Goal: Transaction & Acquisition: Purchase product/service

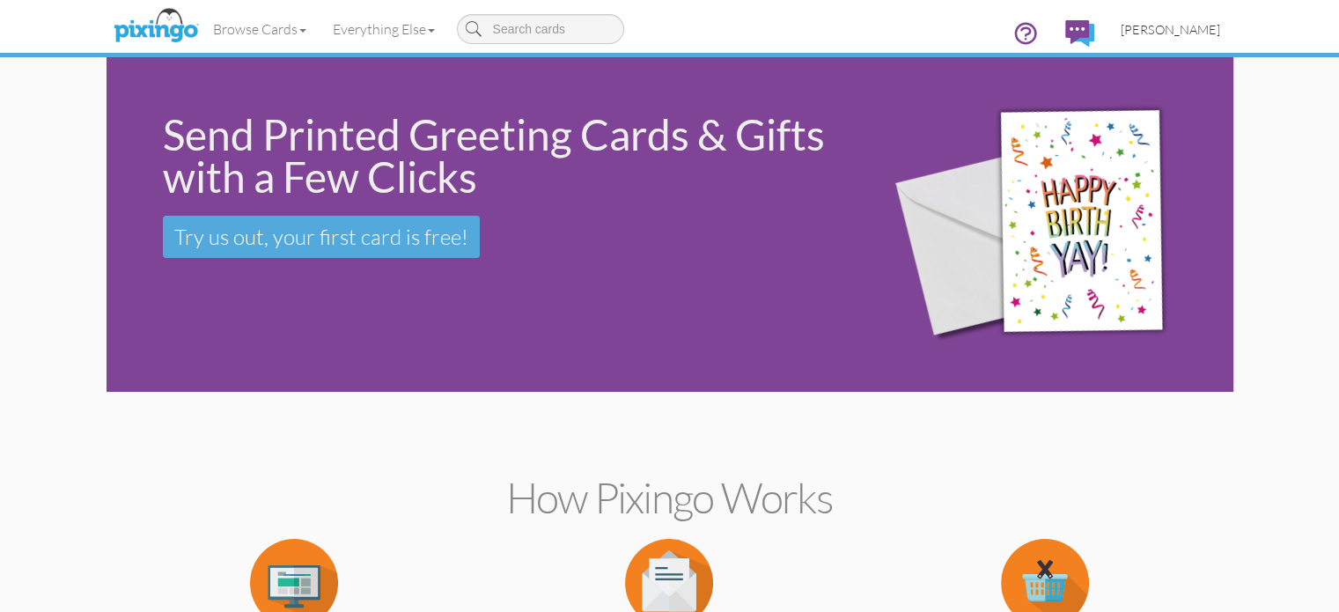
click at [1220, 34] on span "[PERSON_NAME]" at bounding box center [1170, 29] width 99 height 15
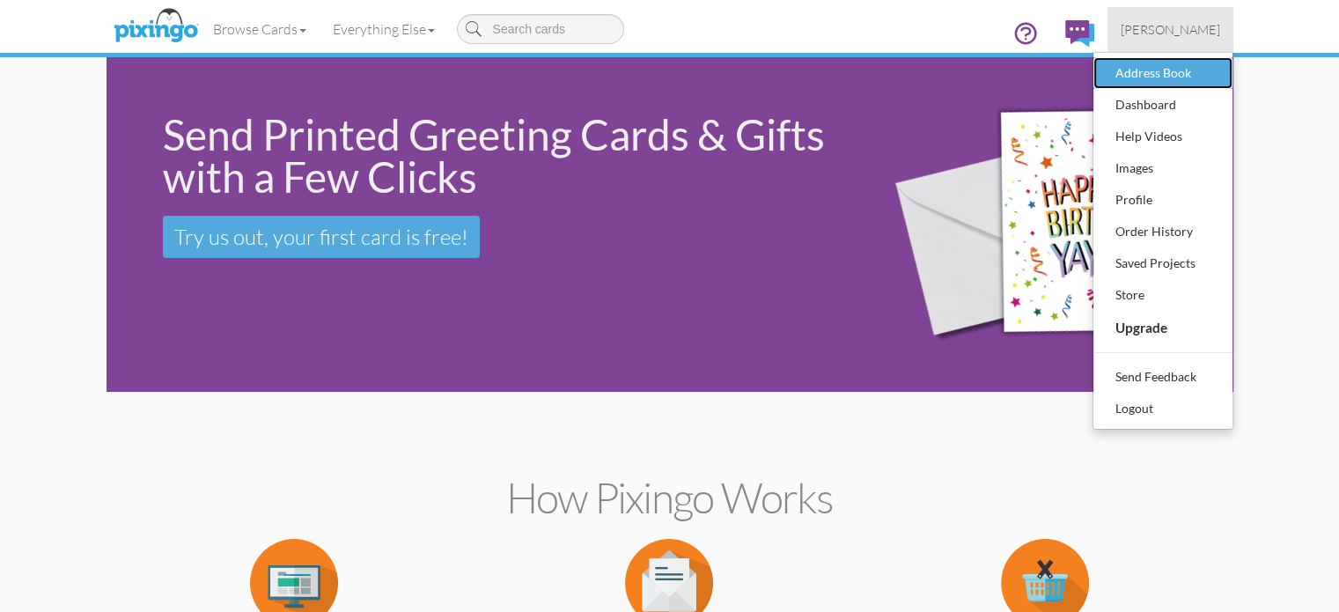
click at [1215, 77] on div "Address Book" at bounding box center [1163, 73] width 104 height 26
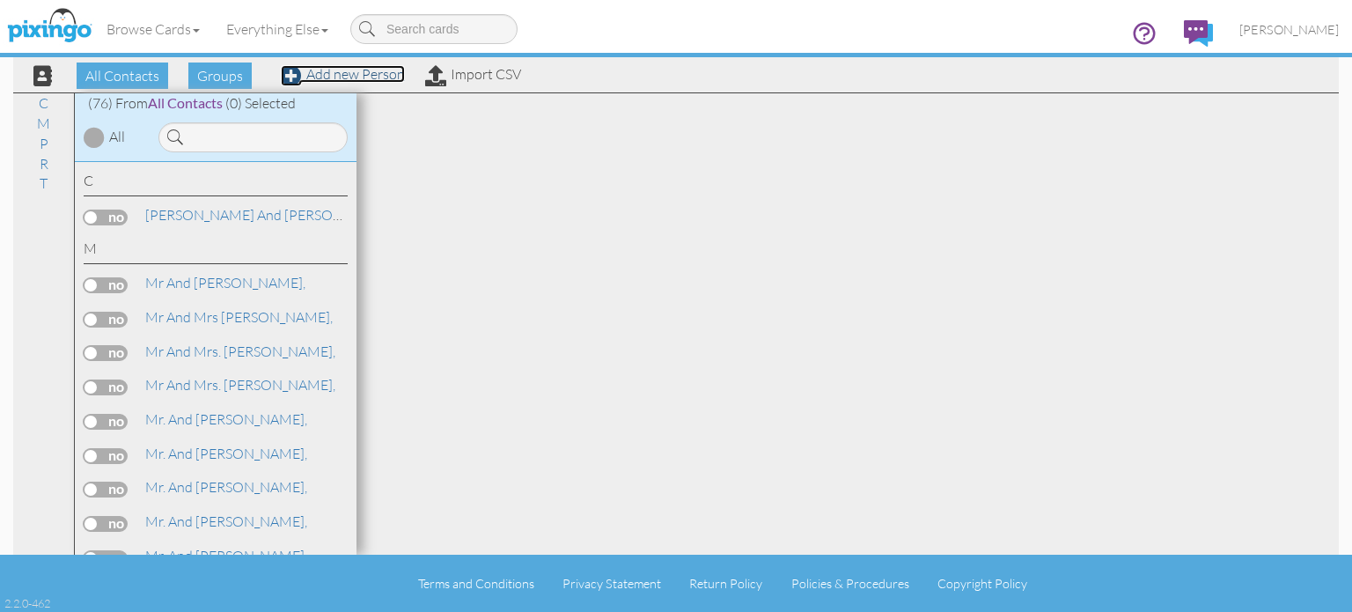
click at [335, 77] on link "Add new Person" at bounding box center [343, 74] width 124 height 18
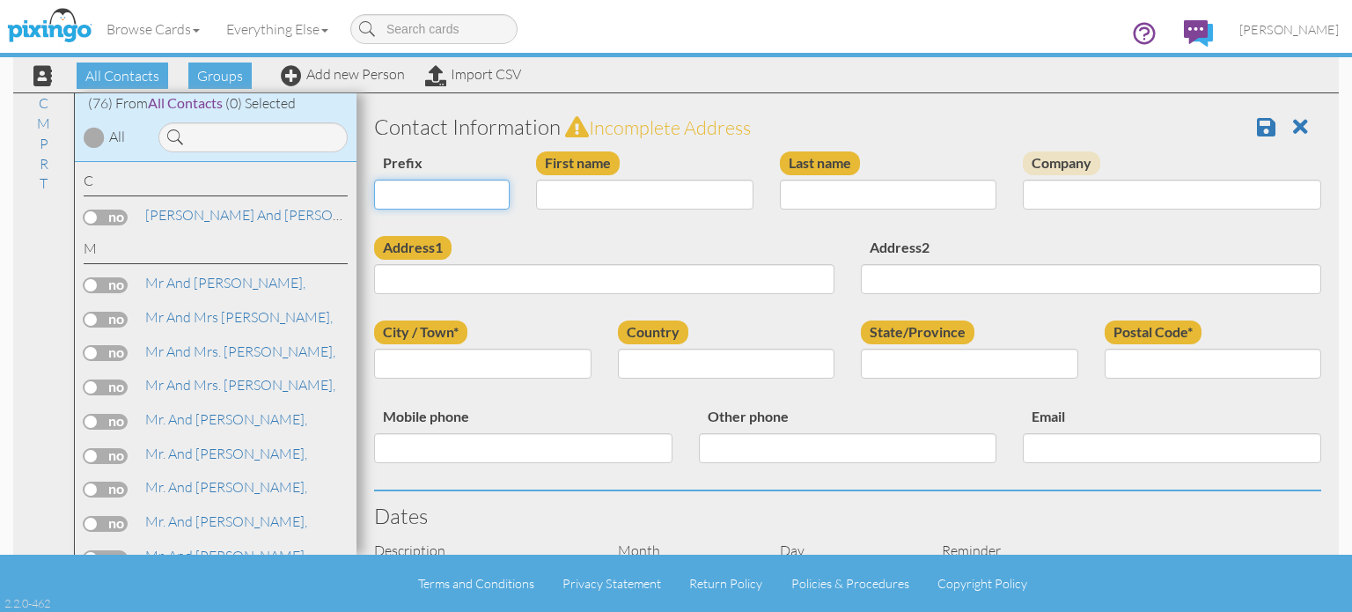
click at [472, 194] on select "Dr. Mr. Mrs." at bounding box center [442, 195] width 136 height 30
click at [872, 197] on input "Last name" at bounding box center [888, 195] width 217 height 30
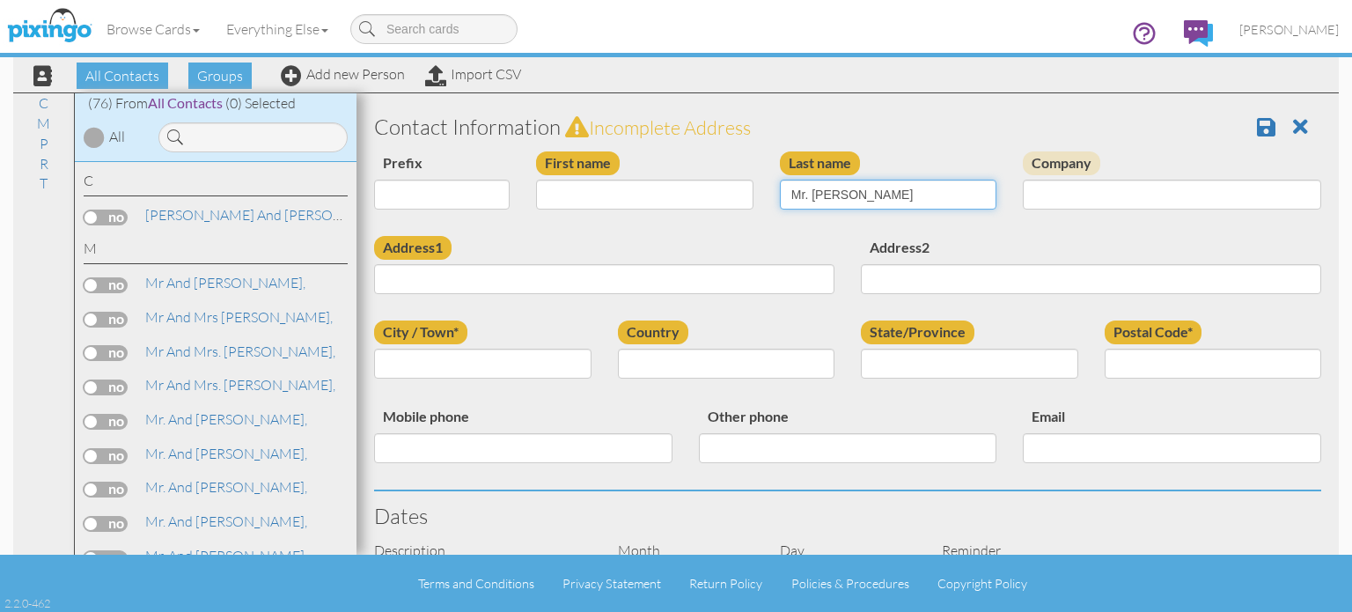
type input "Mr. [PERSON_NAME]"
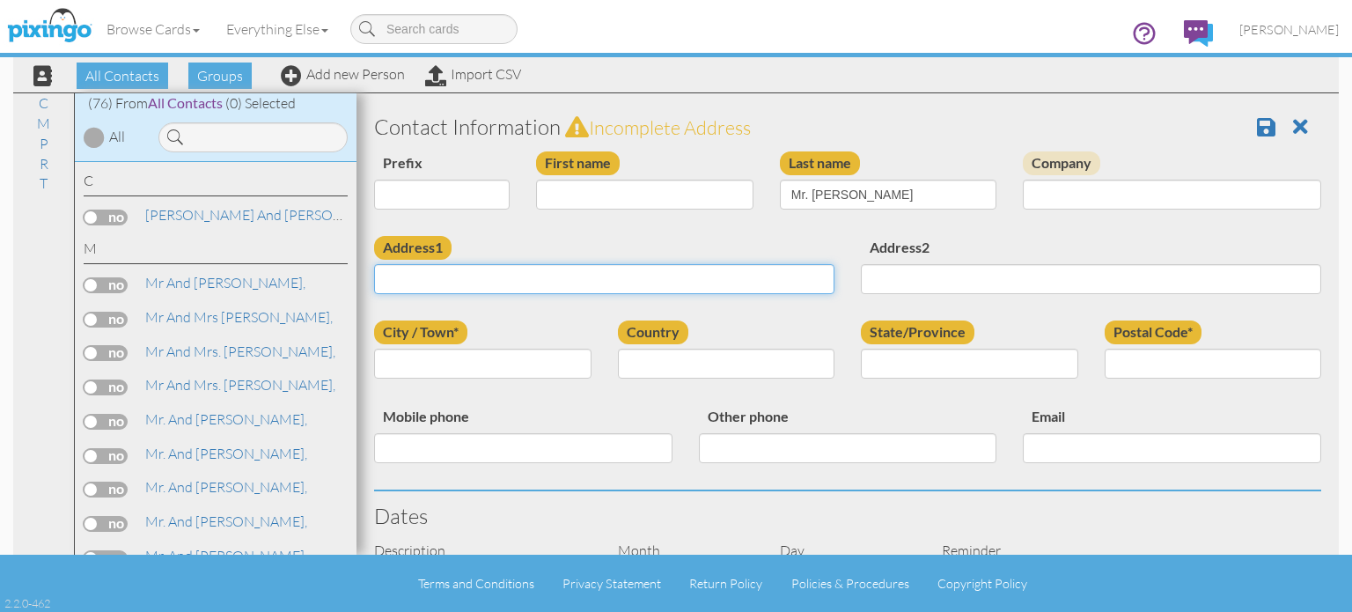
click at [630, 282] on input "Address1" at bounding box center [604, 279] width 460 height 30
type input "[STREET_ADDRESS]"
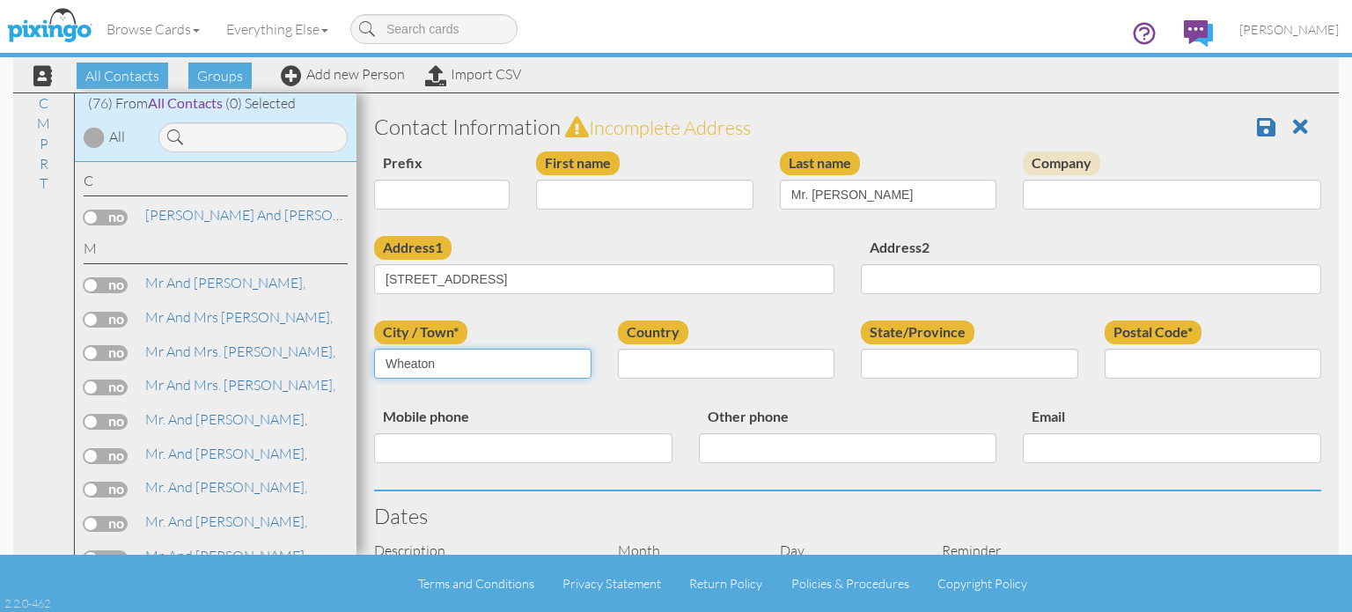
type input "Wheaton"
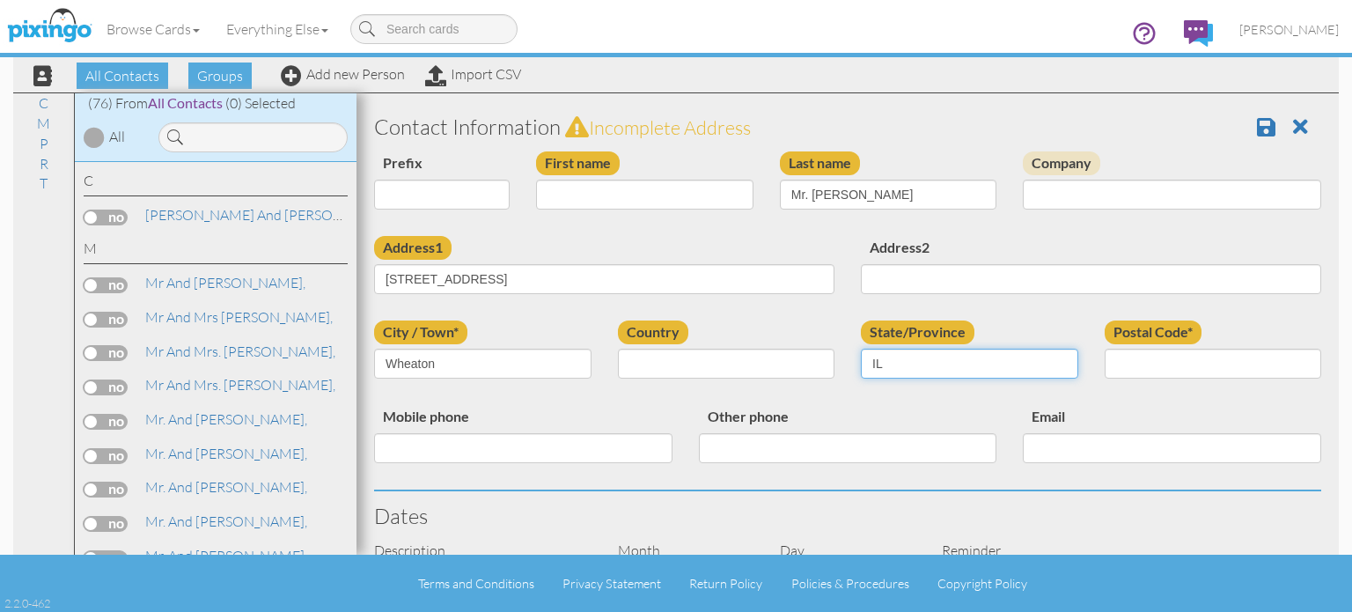
type input "IL"
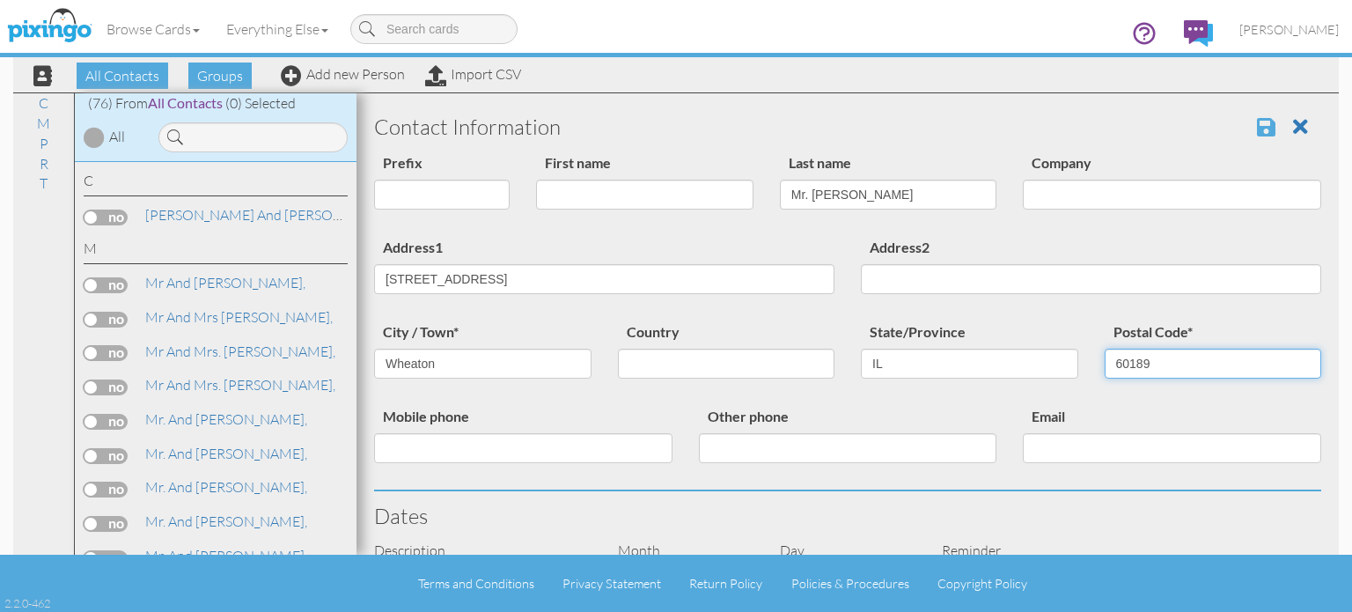
type input "60189"
click at [1257, 127] on span at bounding box center [1266, 126] width 18 height 21
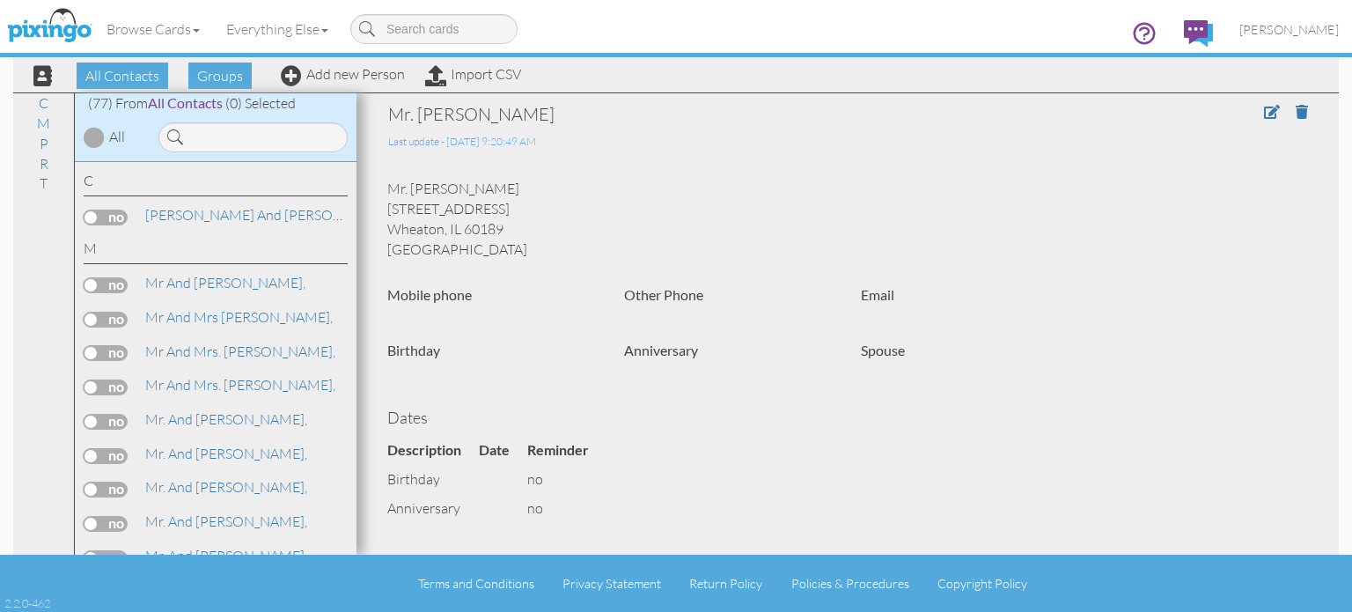
click at [310, 69] on div "Browse Cards Business Accounting Automotive Chiropractor Customer Dental Financ…" at bounding box center [676, 35] width 1326 height 70
click at [301, 76] on link "Add new Person" at bounding box center [343, 74] width 124 height 18
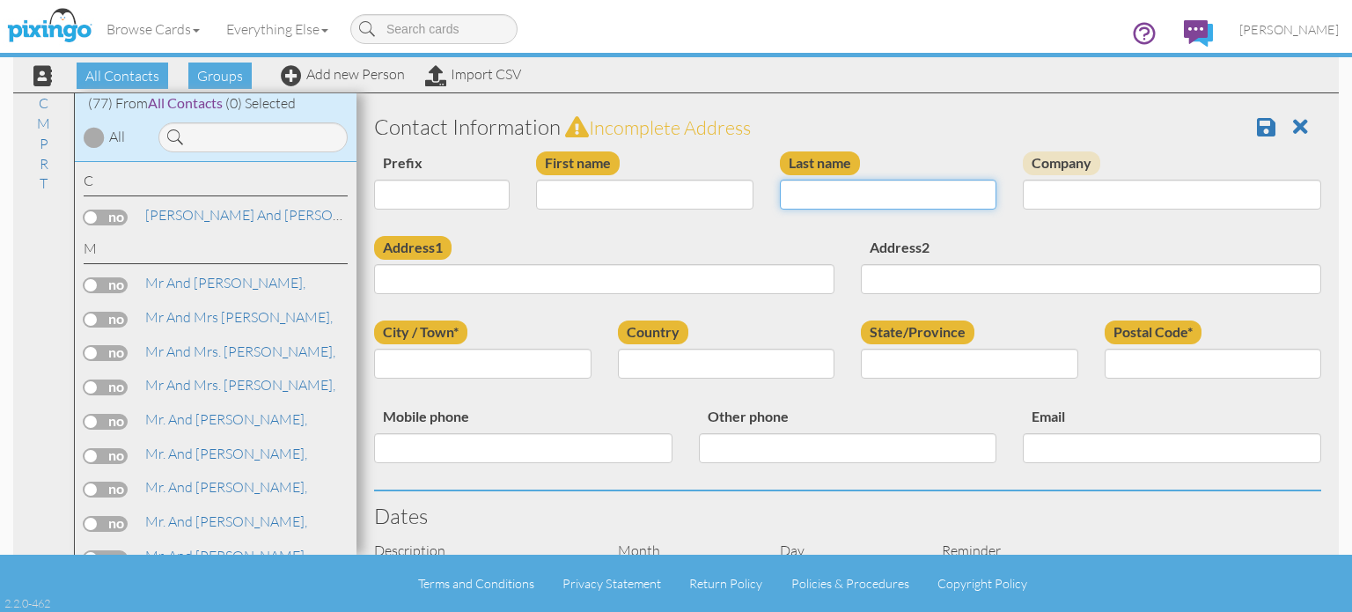
click at [874, 198] on input "Last name" at bounding box center [888, 195] width 217 height 30
type input "The Cordin Family"
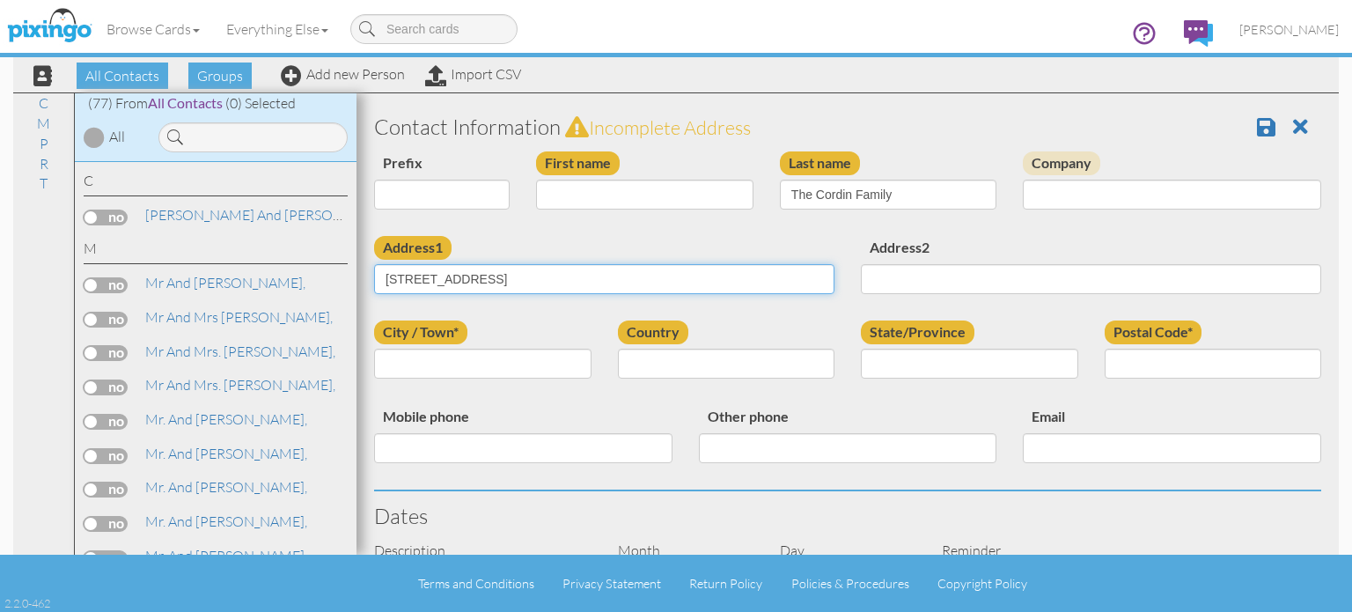
type input "422 W 38th Place"
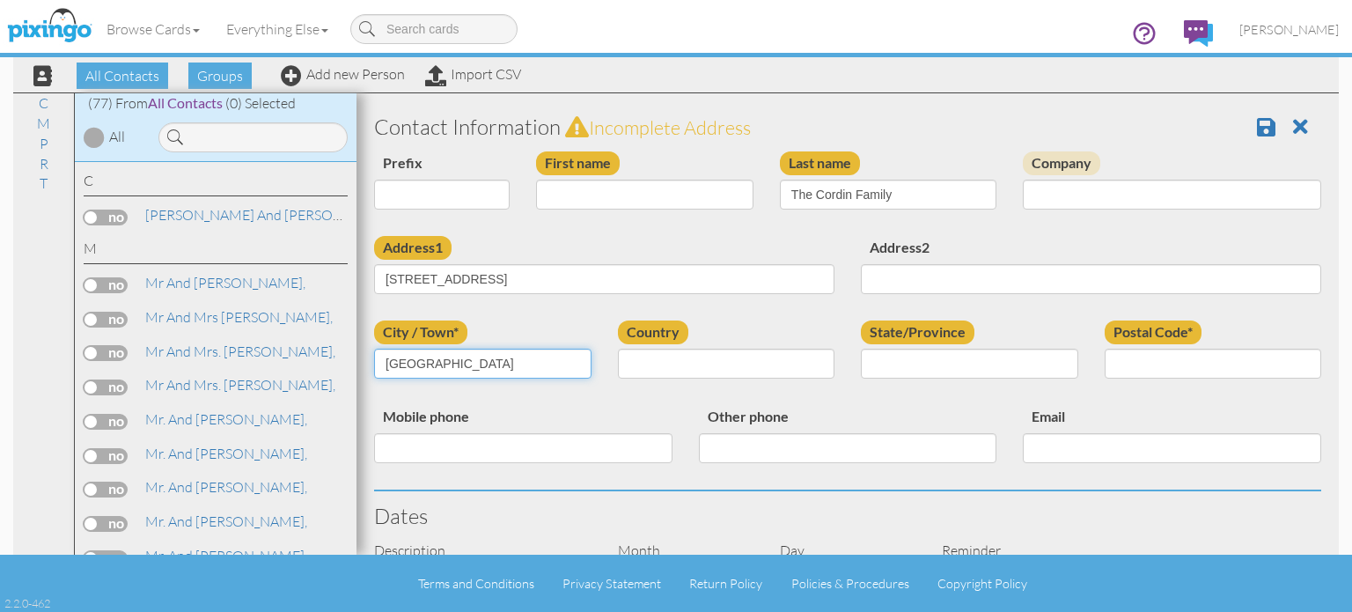
type input "Chicago"
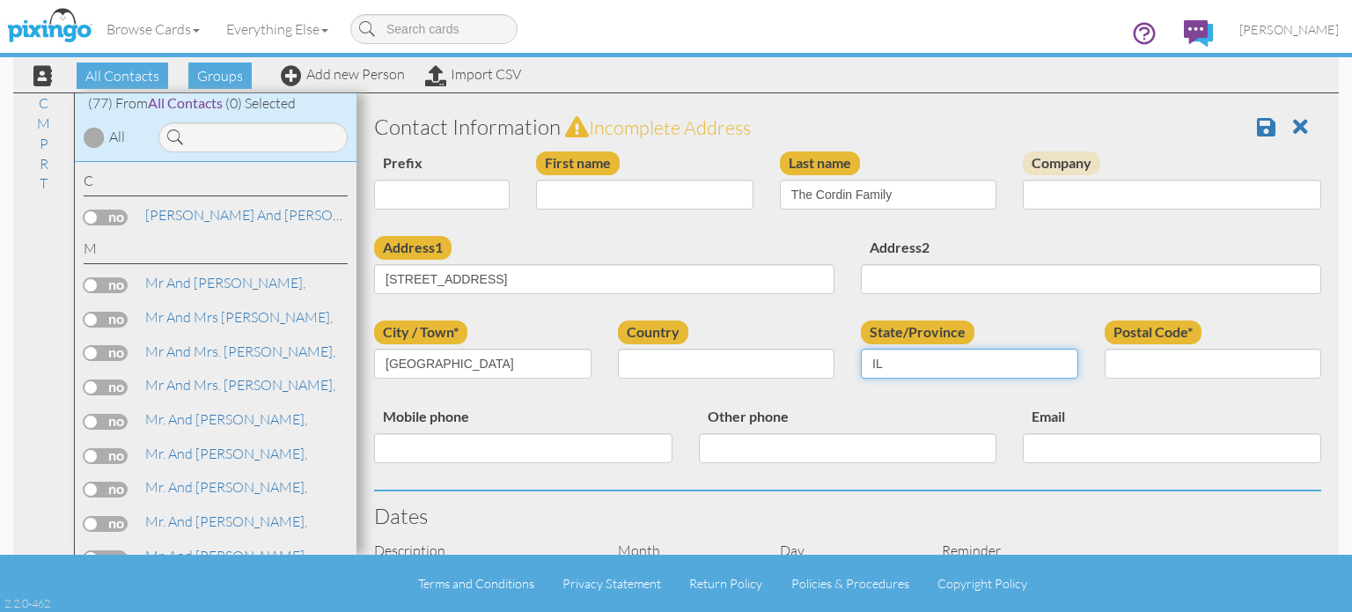
type input "IL"
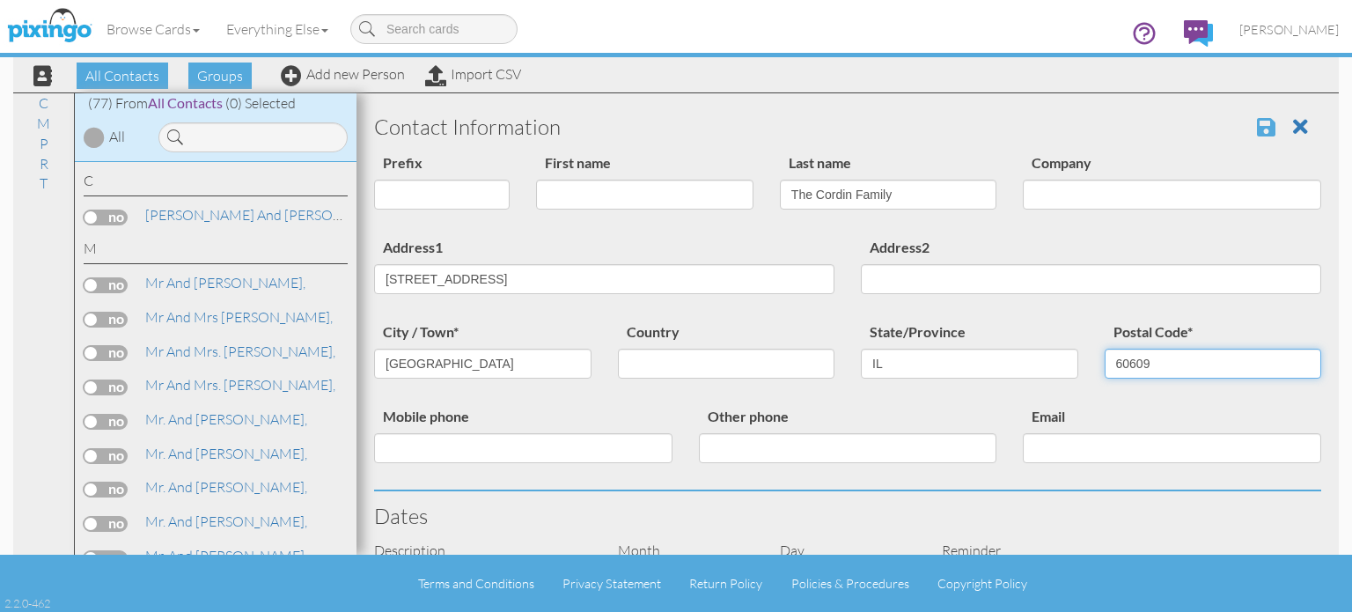
type input "60609"
click at [1257, 124] on span at bounding box center [1266, 126] width 18 height 21
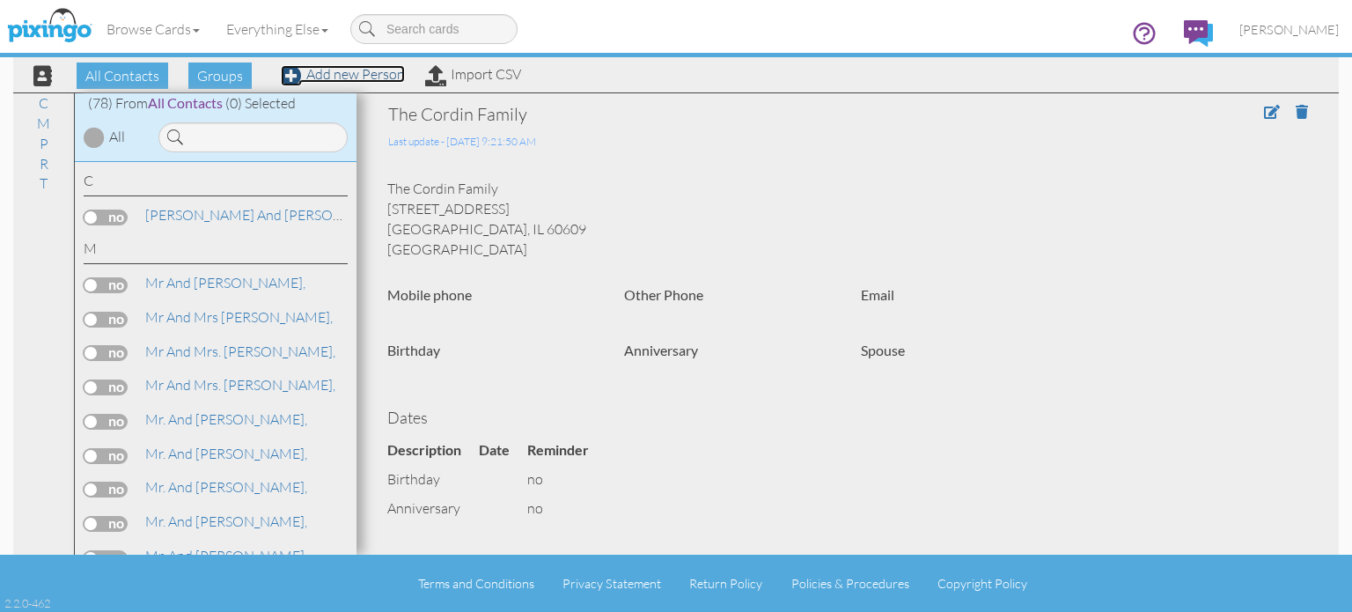
click at [338, 77] on link "Add new Person" at bounding box center [343, 74] width 124 height 18
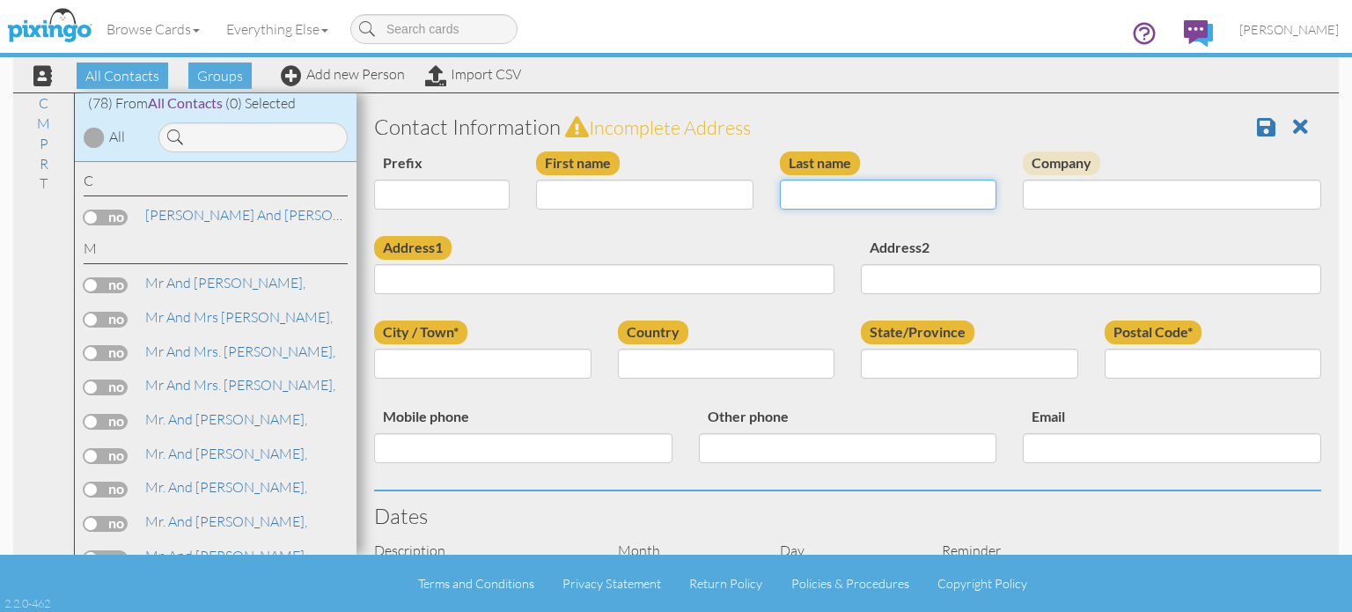
click at [839, 201] on input "Last name" at bounding box center [888, 195] width 217 height 30
type input "The Kotagiri Family"
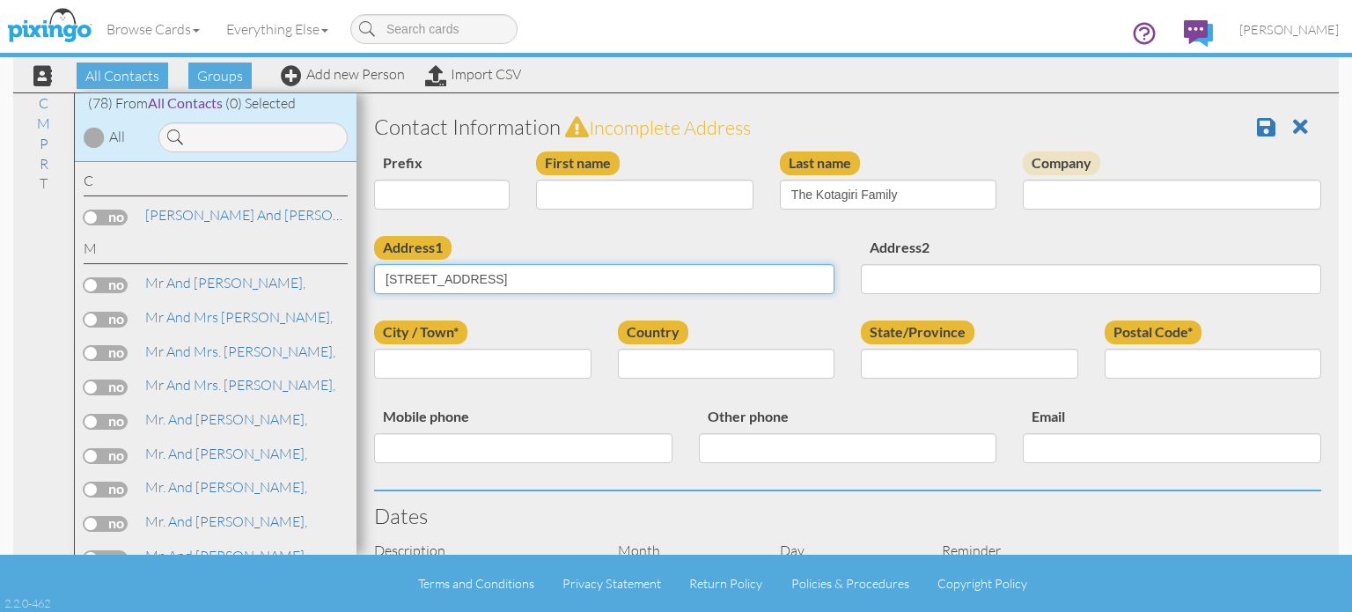
type input "1721 Savannah Circle"
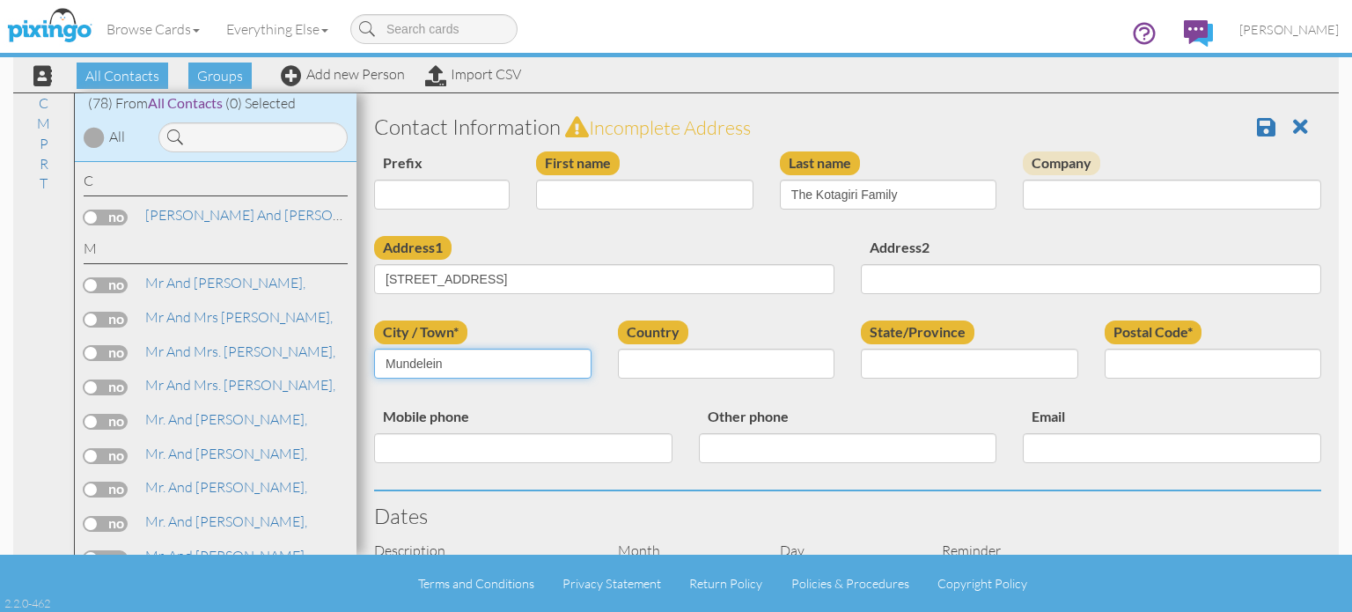
type input "Mundelein"
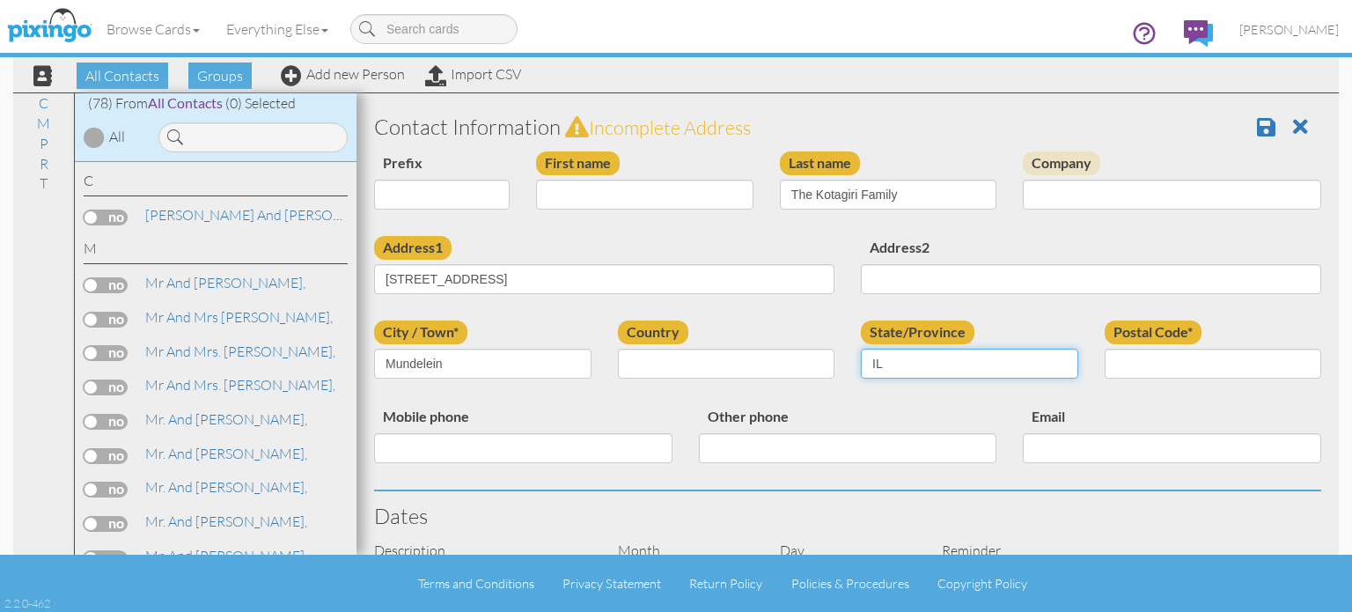
type input "IL"
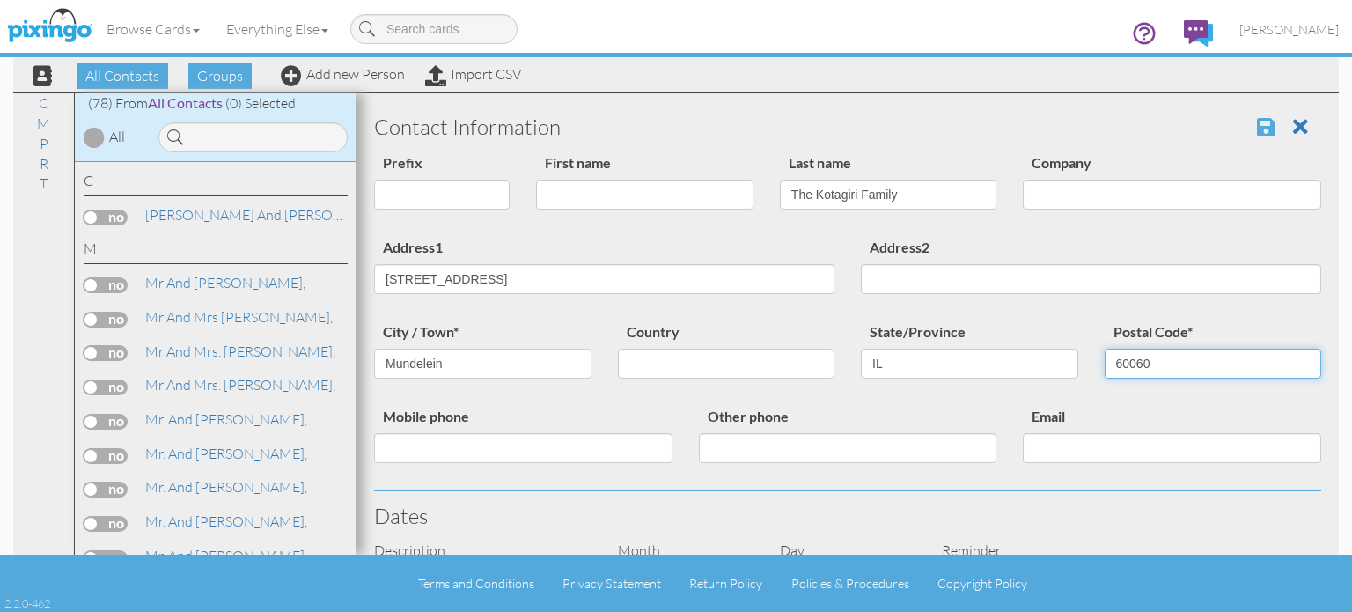
type input "60060"
click at [1257, 136] on span at bounding box center [1266, 126] width 18 height 21
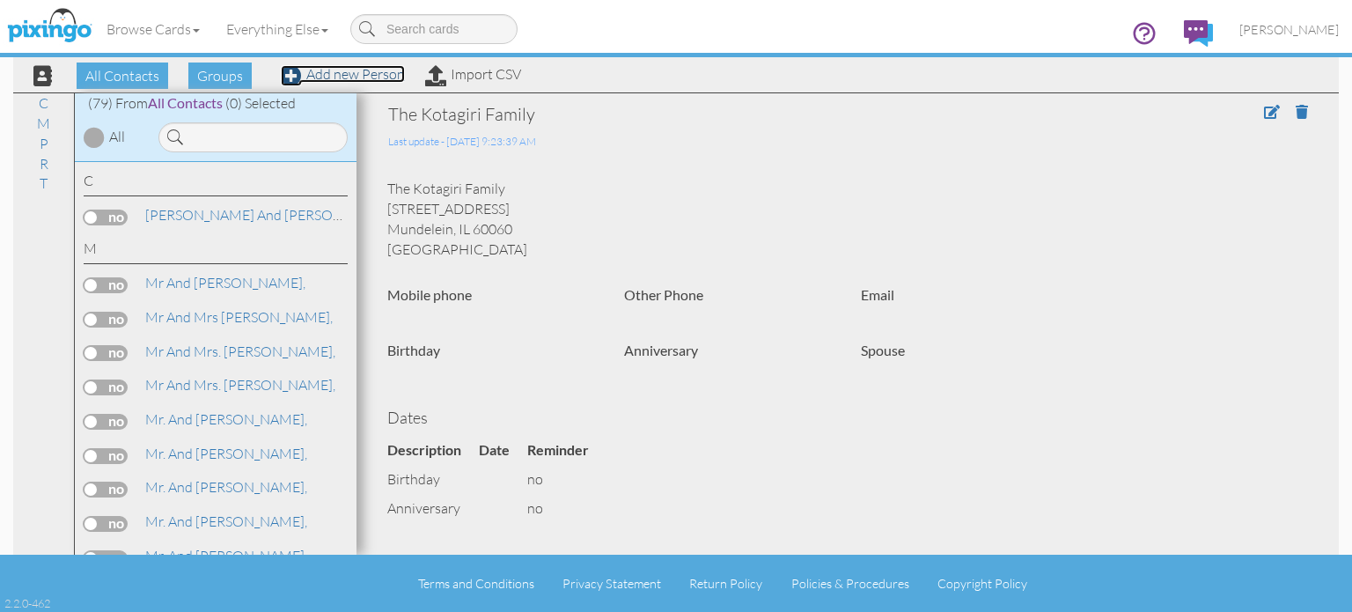
click at [363, 77] on link "Add new Person" at bounding box center [343, 74] width 124 height 18
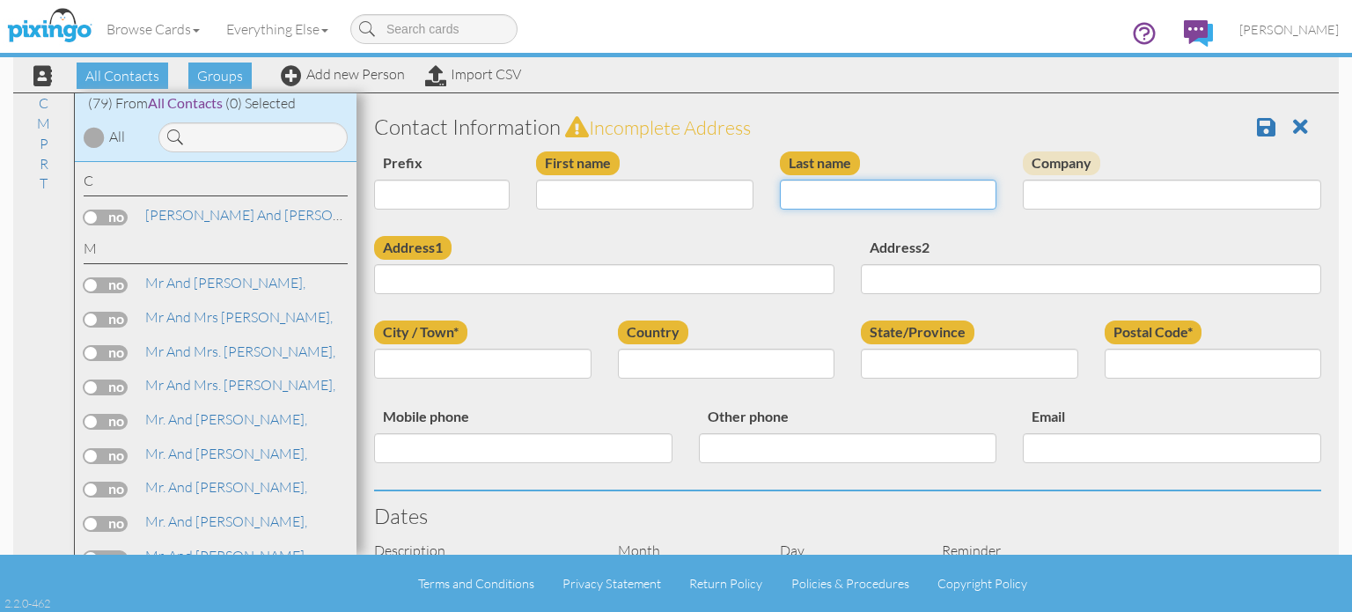
click at [826, 188] on input "Last name" at bounding box center [888, 195] width 217 height 30
type input "Ms. Rachel McCown"
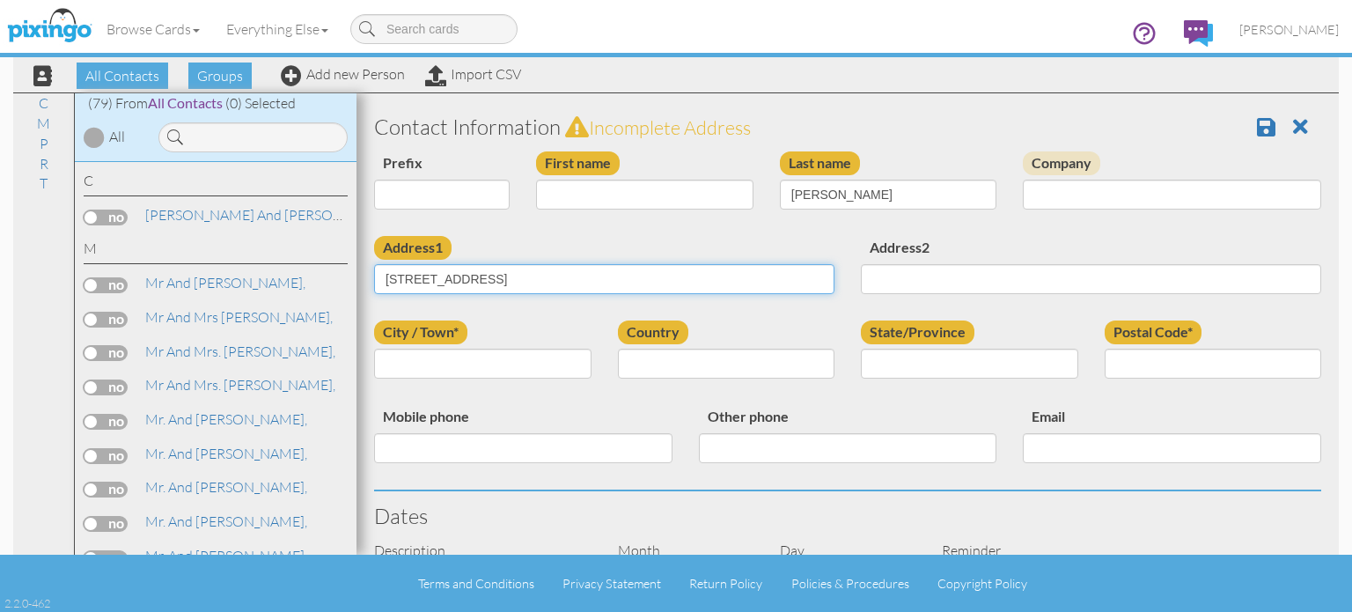
type input "1911 R St NW"
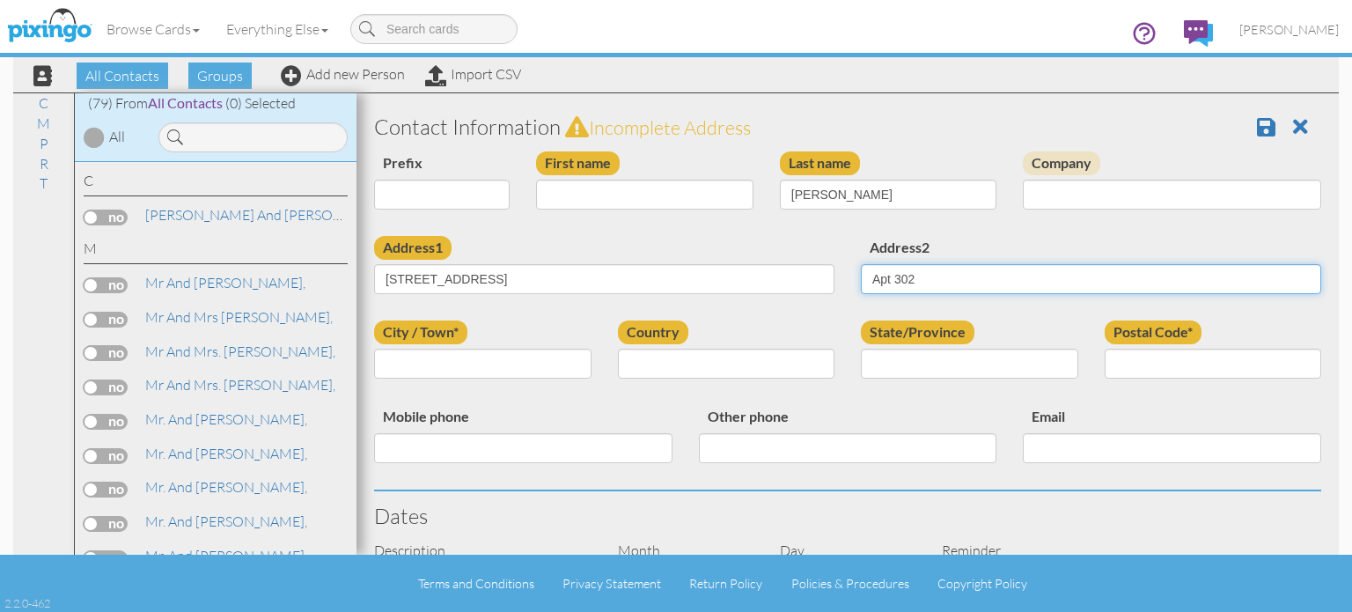
type input "Apt 302"
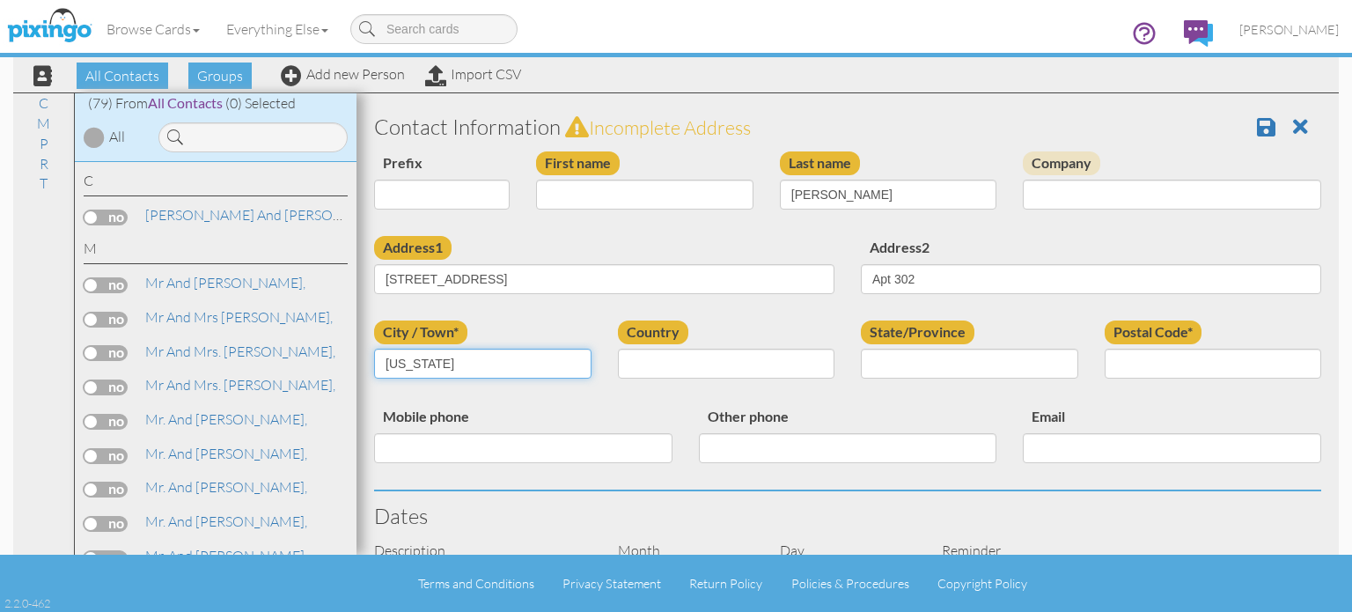
type input "Washington"
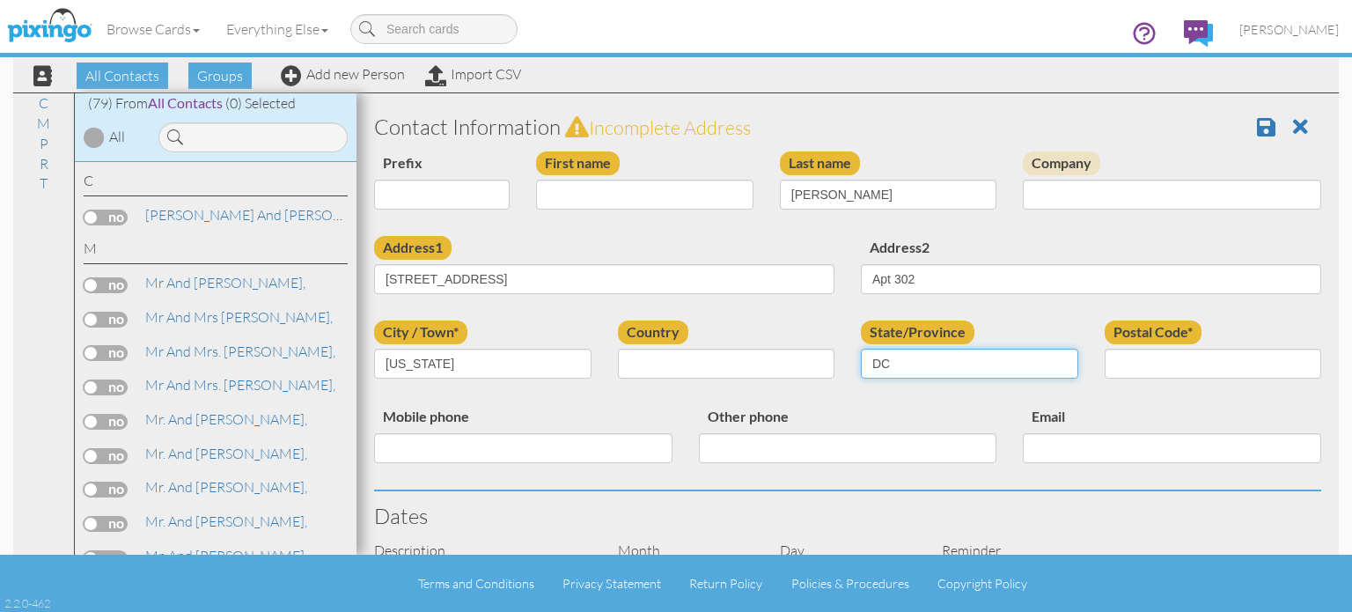
type input "DC"
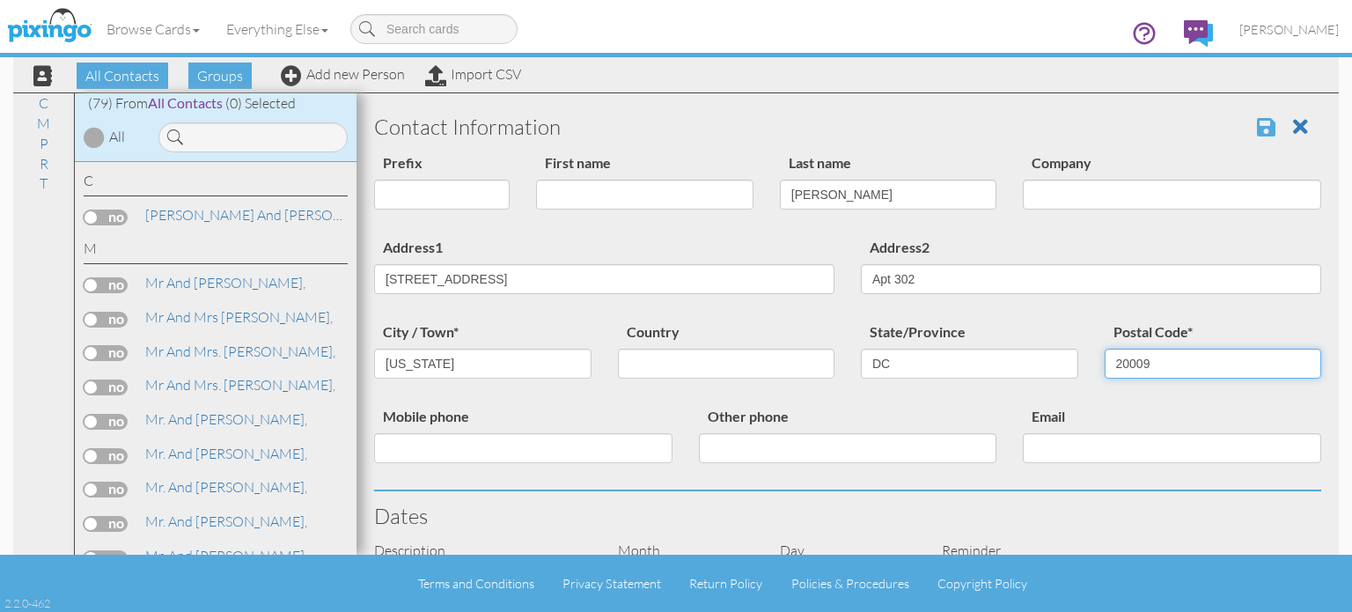
type input "20009"
click at [1257, 118] on span at bounding box center [1266, 126] width 18 height 21
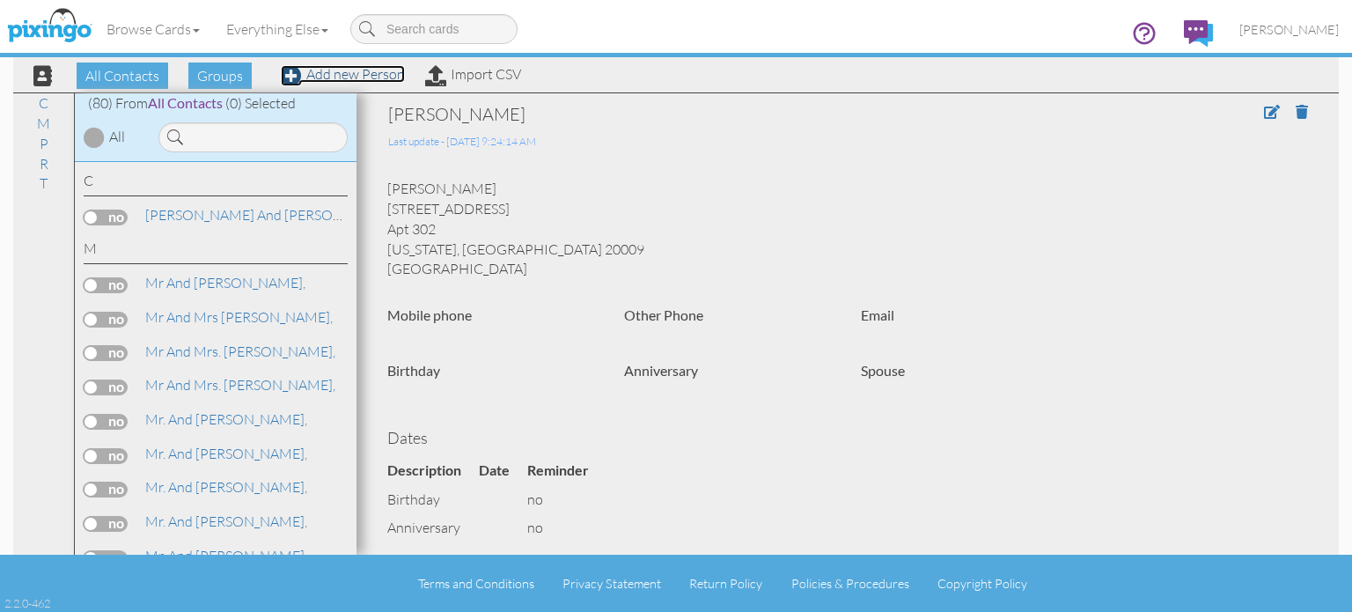
click at [364, 81] on link "Add new Person" at bounding box center [343, 74] width 124 height 18
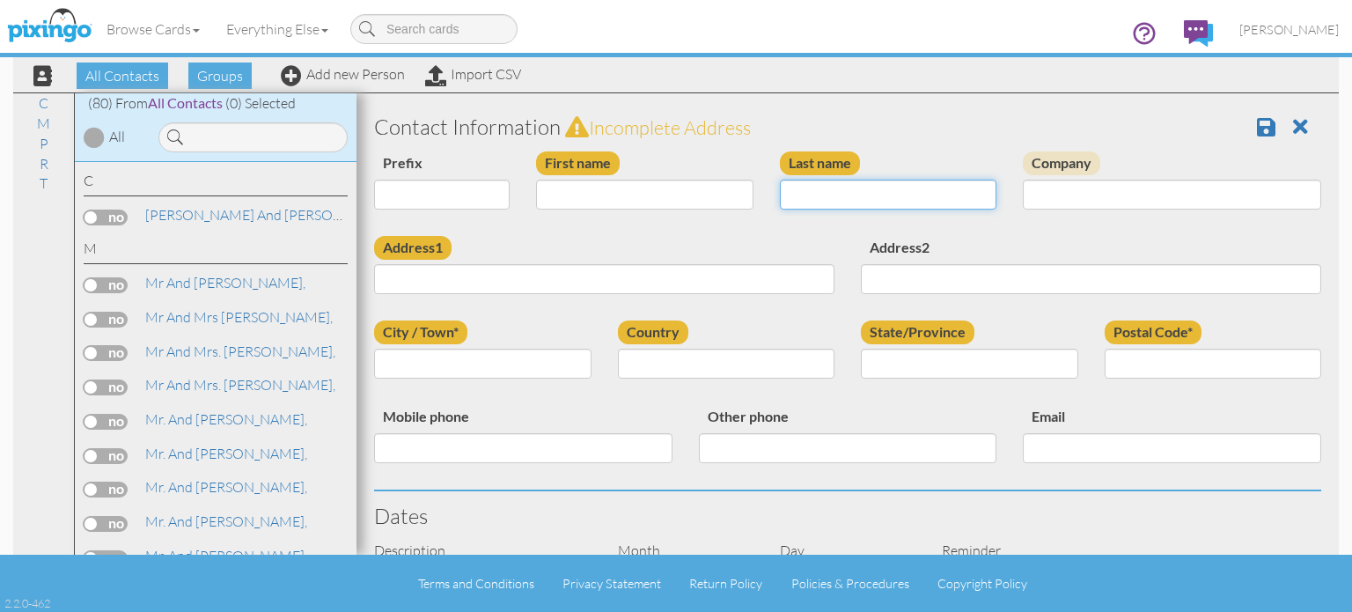
click at [836, 197] on input "Last name" at bounding box center [888, 195] width 217 height 30
type input "The Saurabh Family"
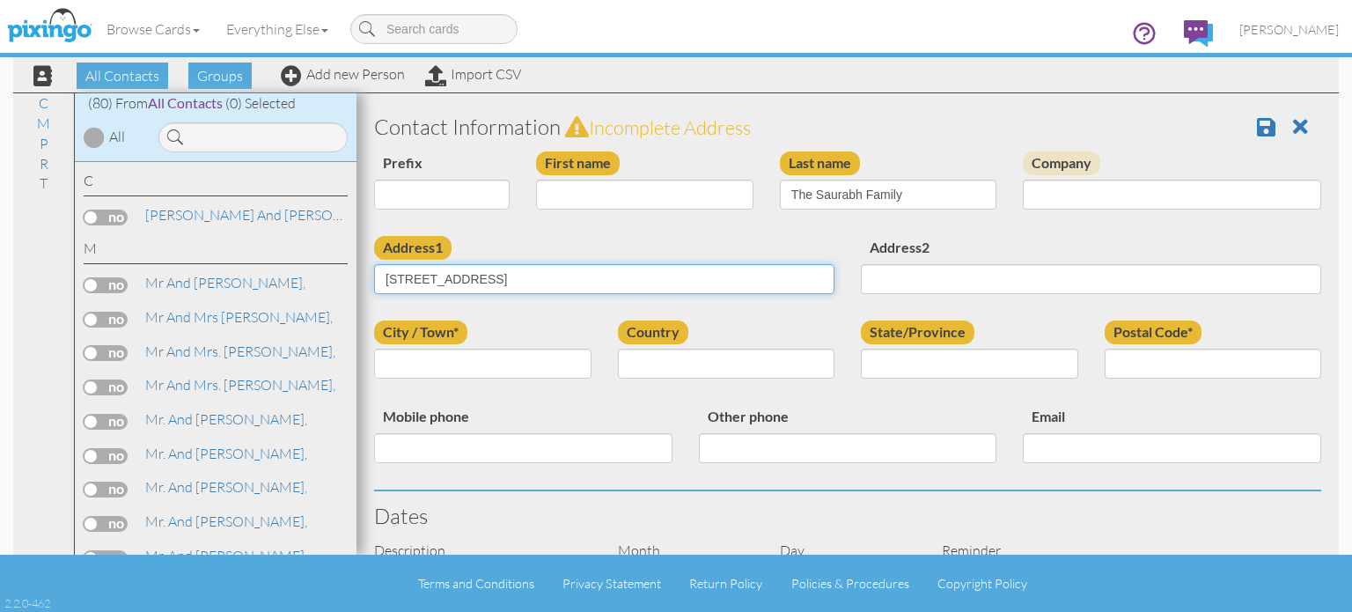
type input "[STREET_ADDRESS]"
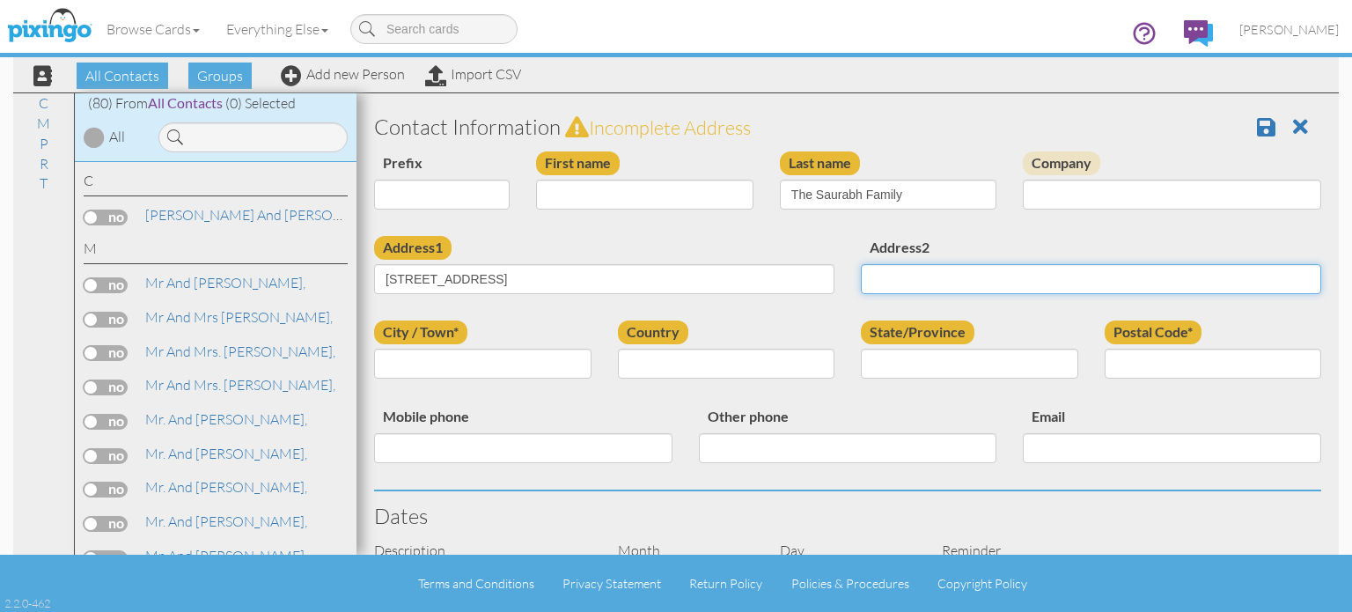
click at [962, 284] on input "Address2" at bounding box center [1091, 279] width 460 height 30
type input "Apt 201"
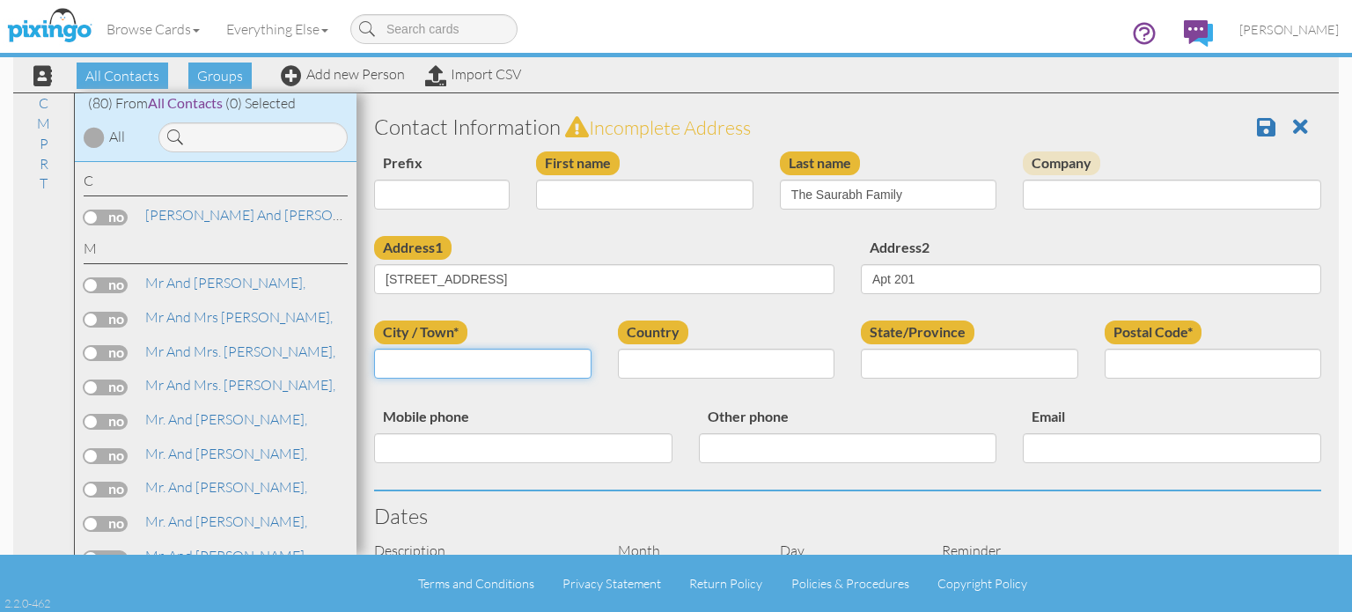
click at [444, 350] on input "City / Town*" at bounding box center [482, 364] width 217 height 30
type input "[GEOGRAPHIC_DATA]"
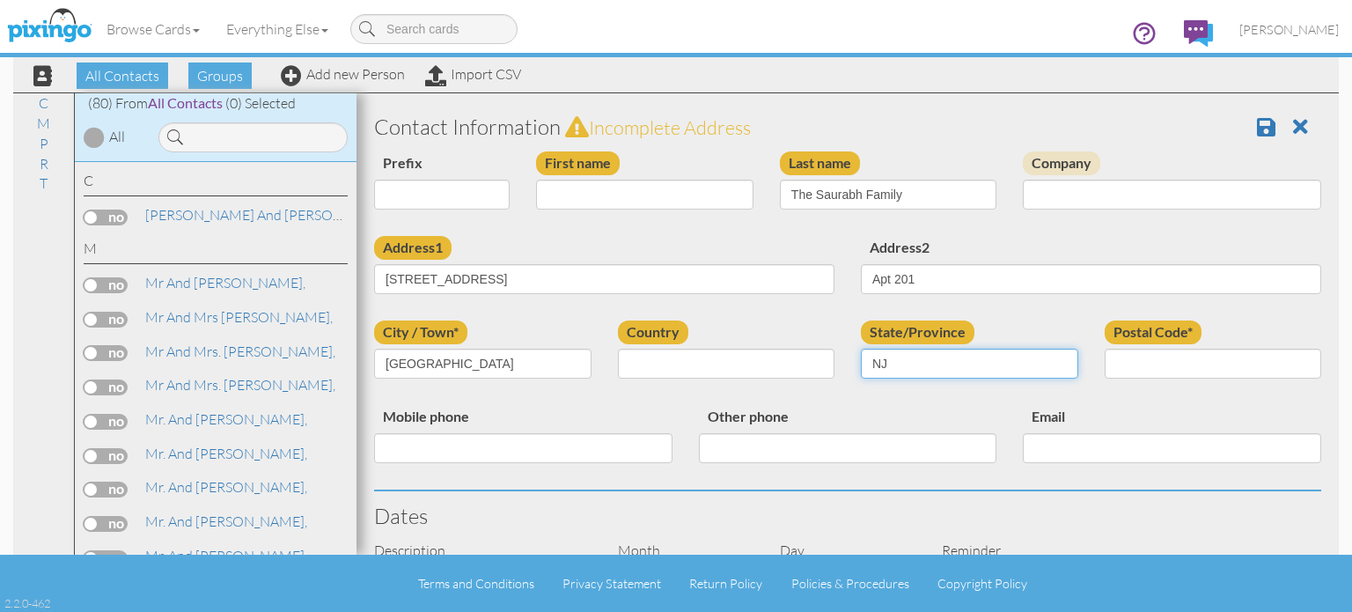
type input "NJ"
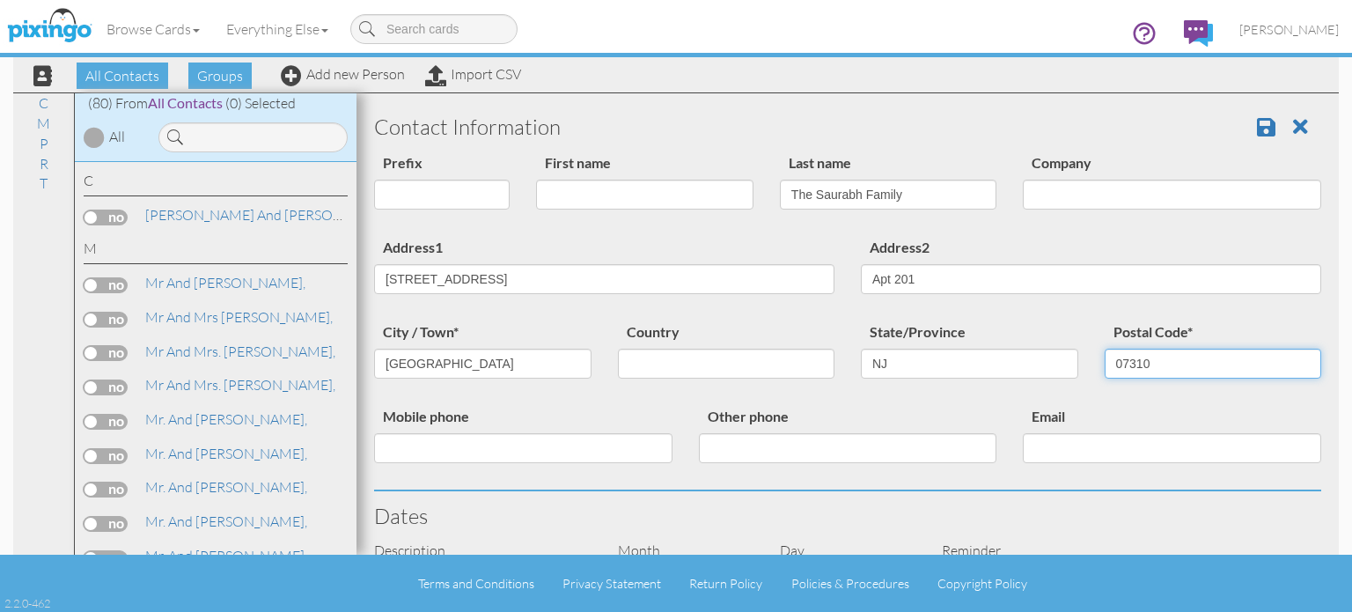
type input "07310"
click at [1257, 131] on span at bounding box center [1266, 126] width 18 height 21
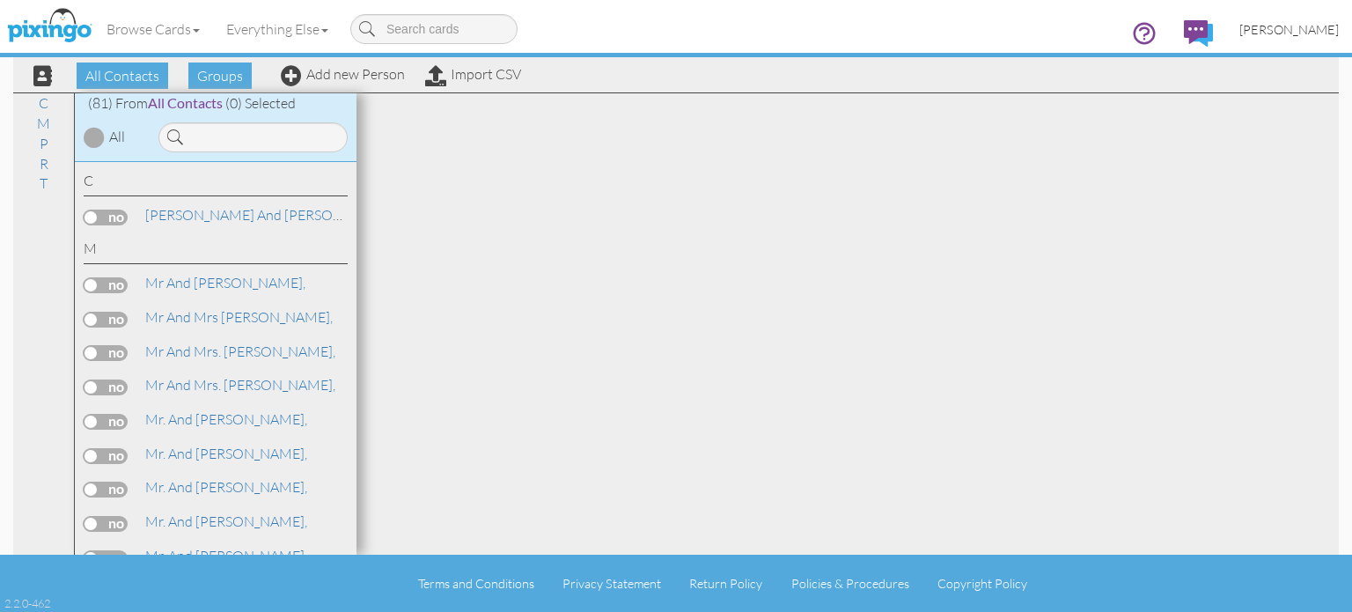
click at [1304, 33] on span "[PERSON_NAME]" at bounding box center [1289, 29] width 99 height 15
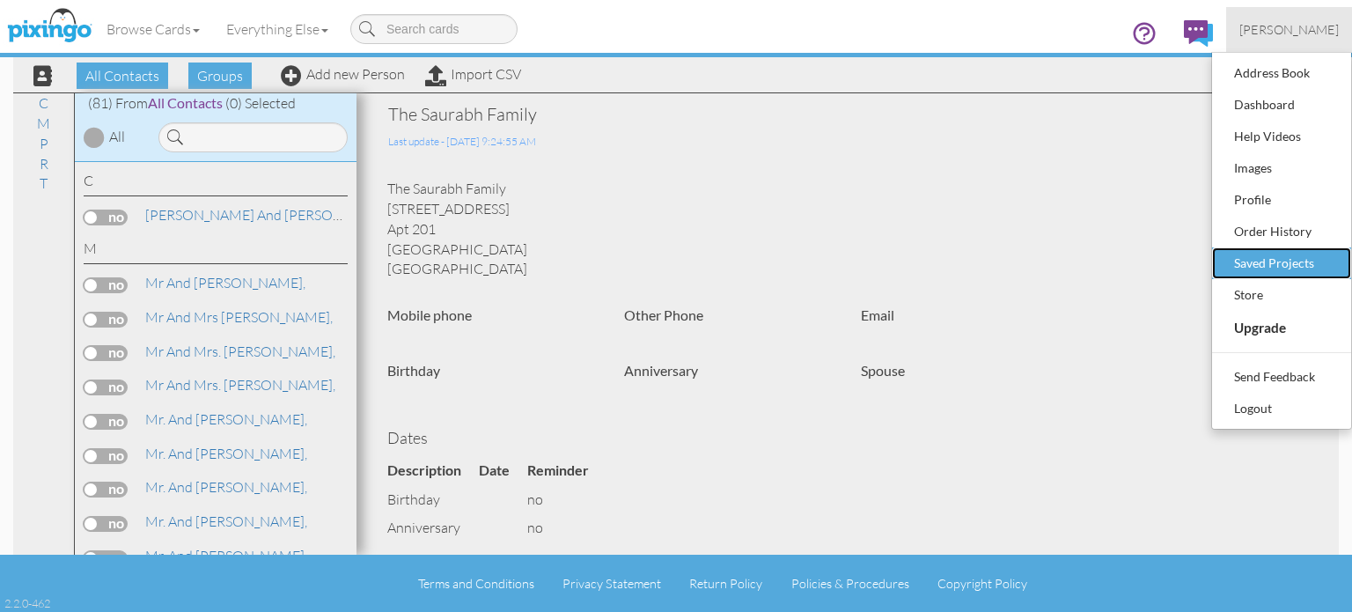
click at [1277, 256] on div "Saved Projects" at bounding box center [1282, 263] width 104 height 26
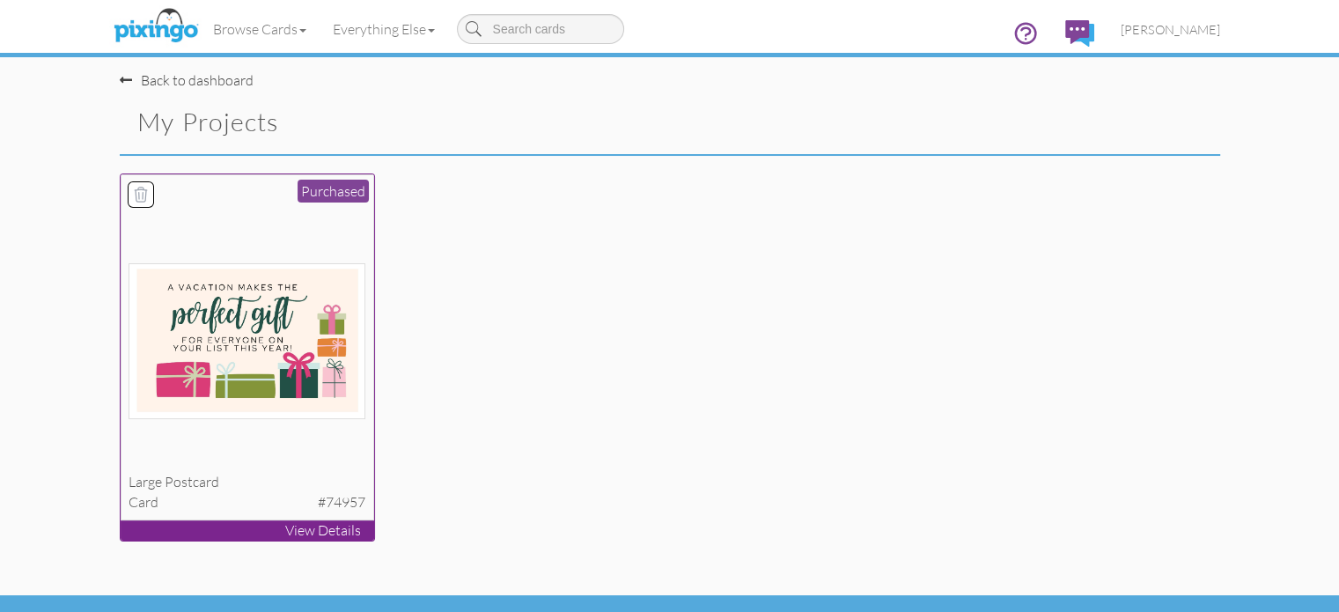
click at [183, 371] on img at bounding box center [247, 341] width 237 height 156
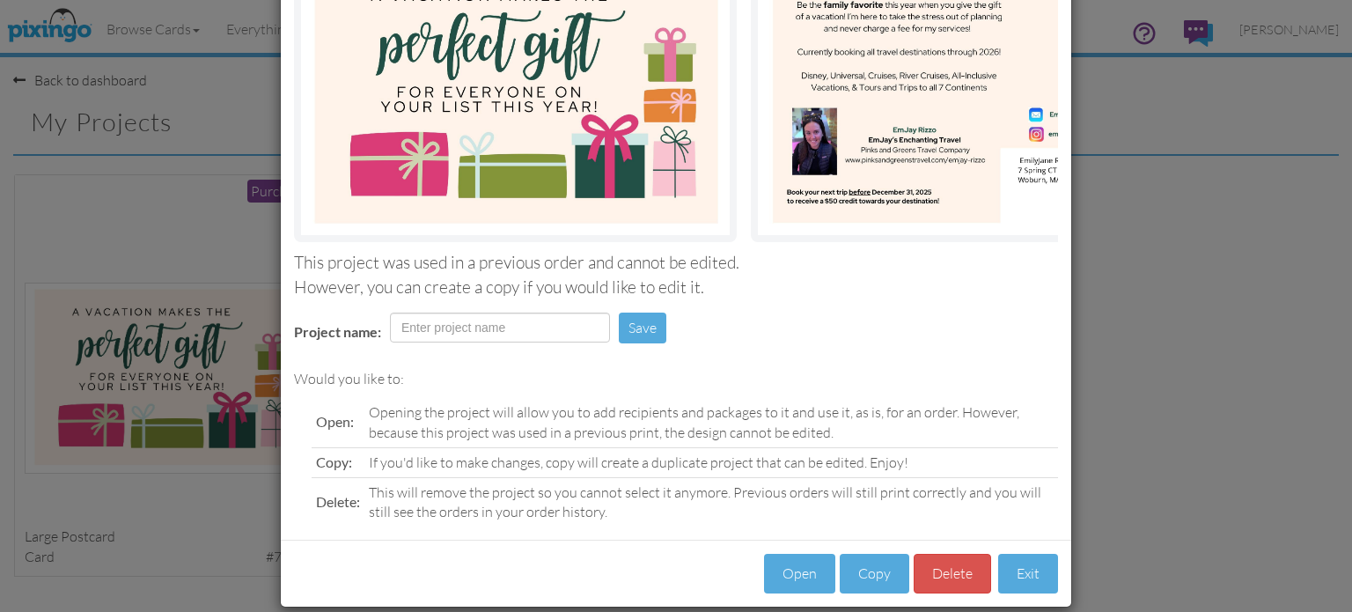
scroll to position [224, 0]
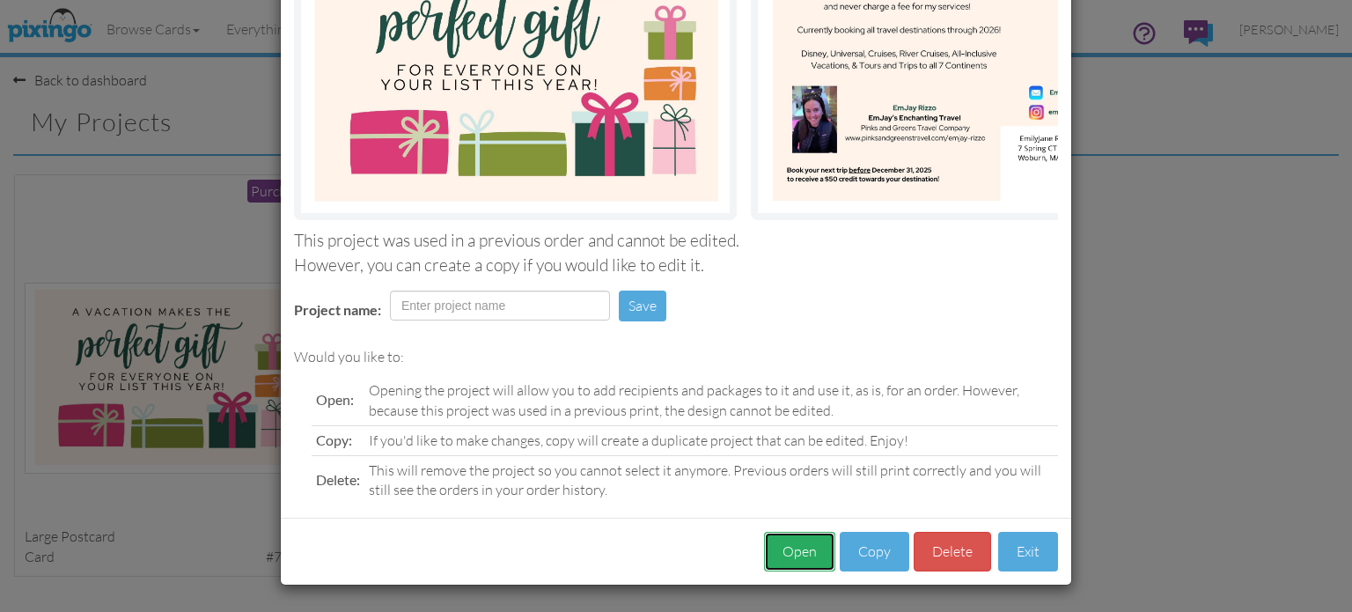
click at [792, 556] on button "Open" at bounding box center [799, 552] width 71 height 40
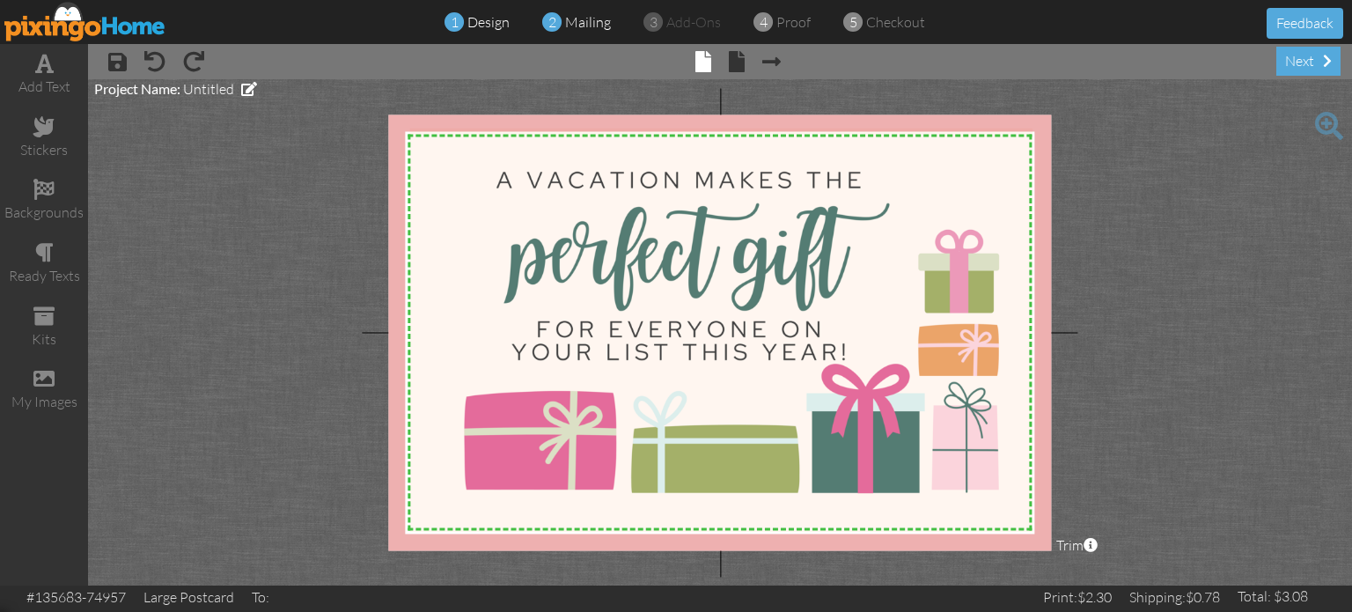
click at [571, 17] on span "mailing" at bounding box center [588, 22] width 46 height 18
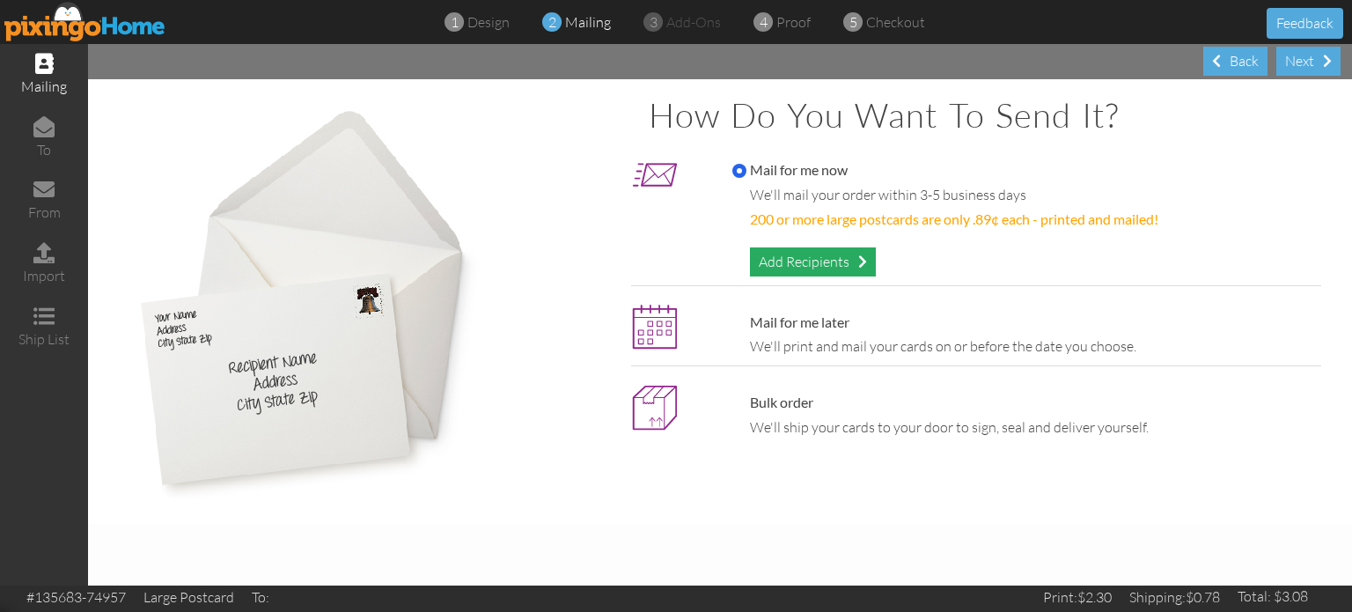
click at [847, 270] on div "Add Recipients" at bounding box center [813, 261] width 126 height 29
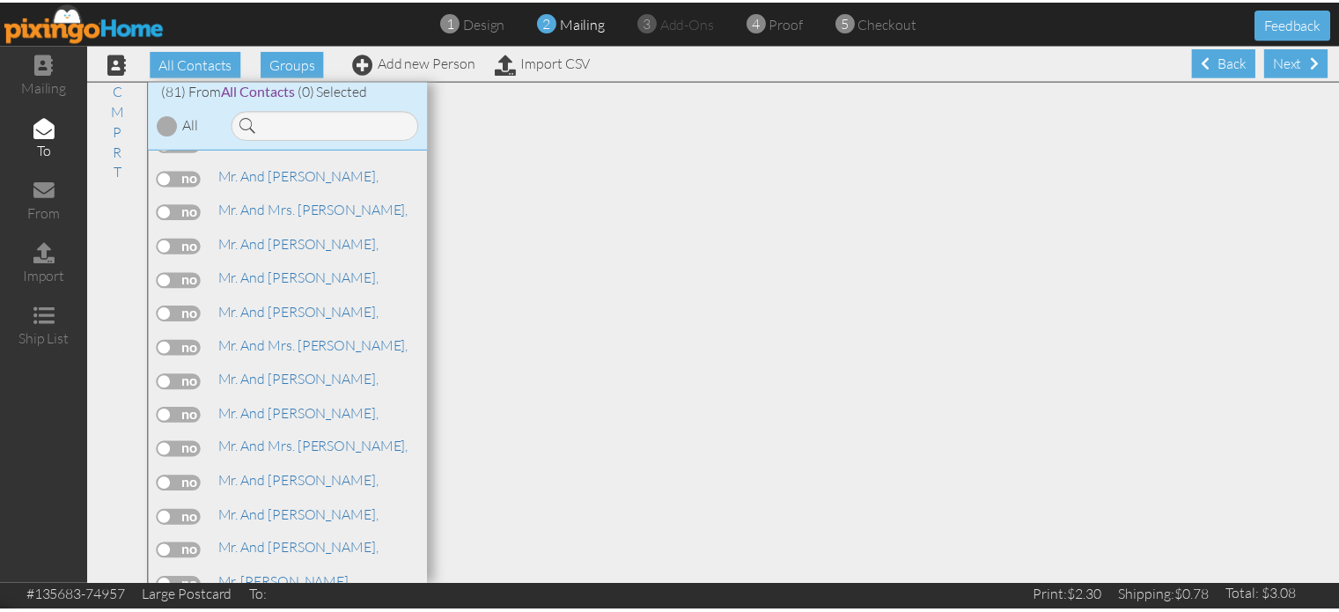
scroll to position [586, 0]
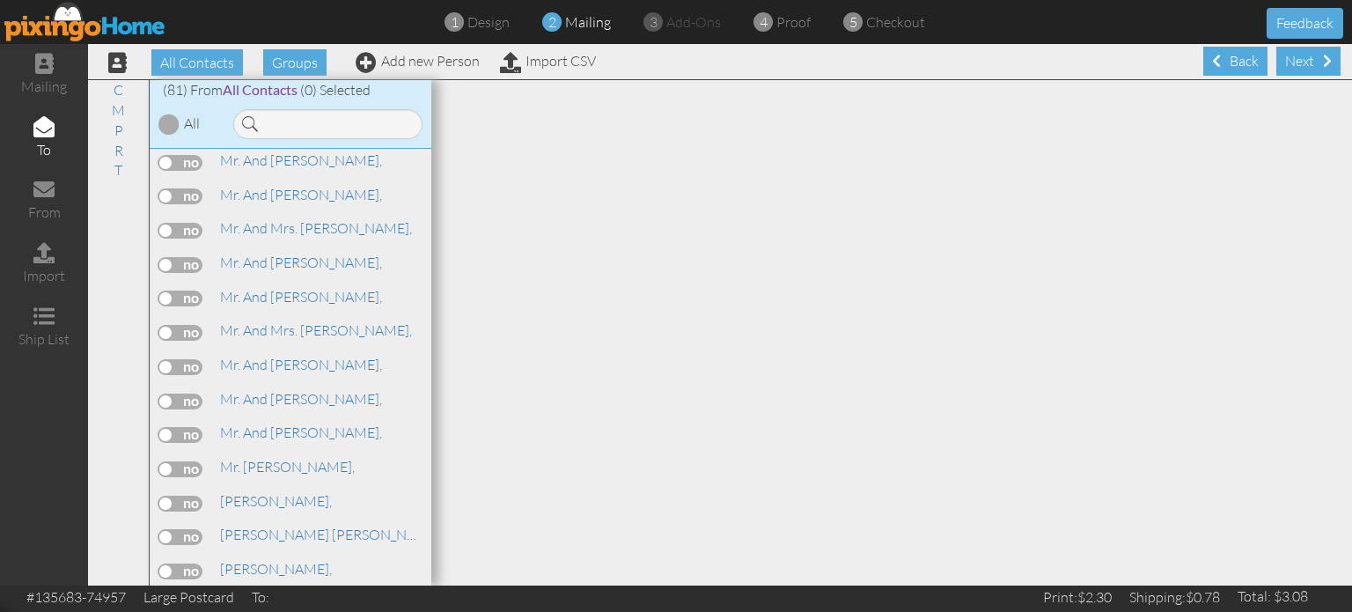
click at [171, 461] on label at bounding box center [180, 469] width 44 height 16
click at [0, 0] on input "checkbox" at bounding box center [0, 0] width 0 height 0
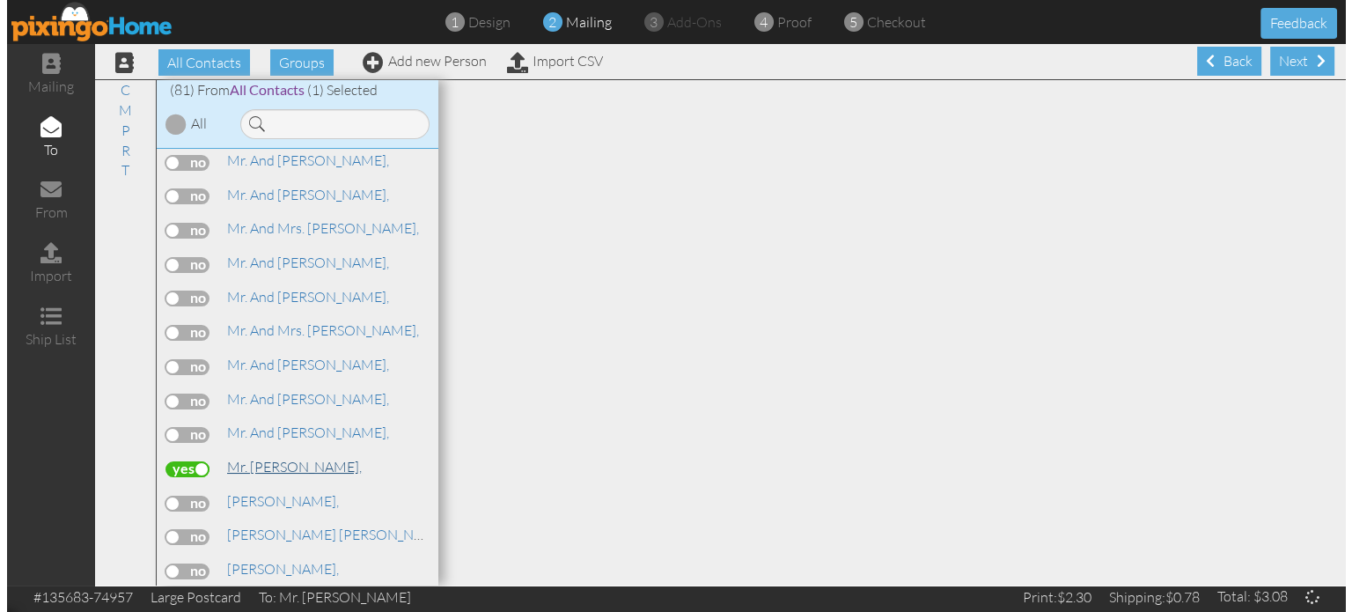
scroll to position [704, 0]
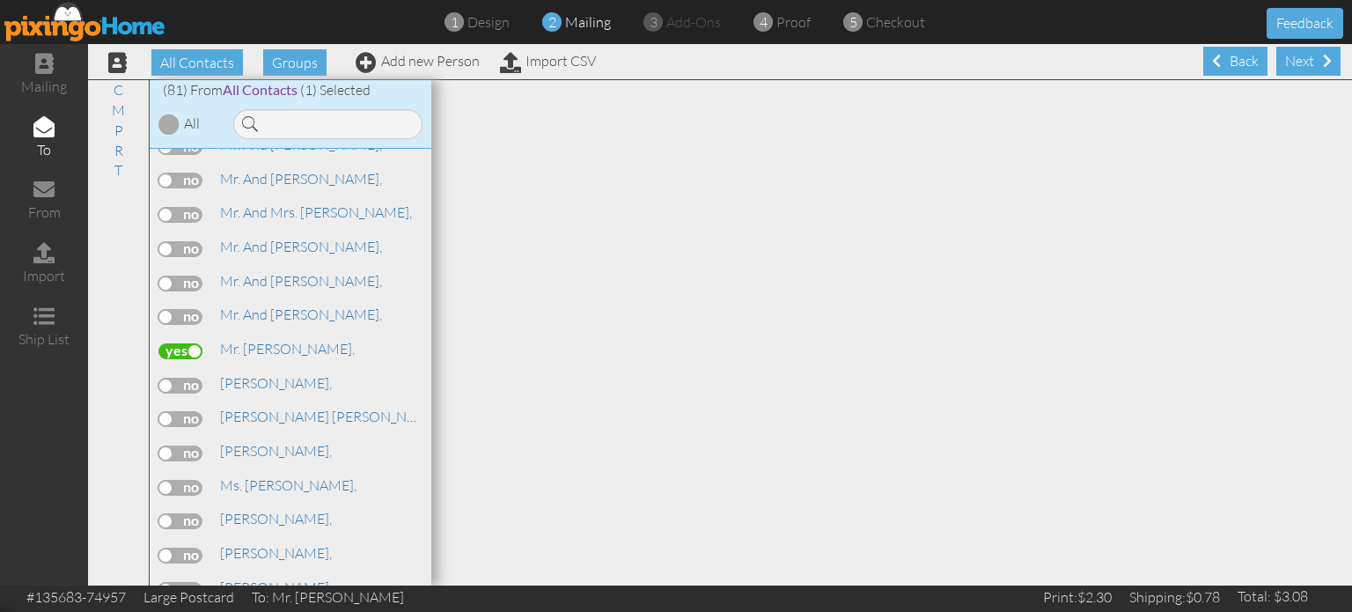
click at [166, 582] on label at bounding box center [180, 590] width 44 height 16
click at [0, 0] on input "checkbox" at bounding box center [0, 0] width 0 height 0
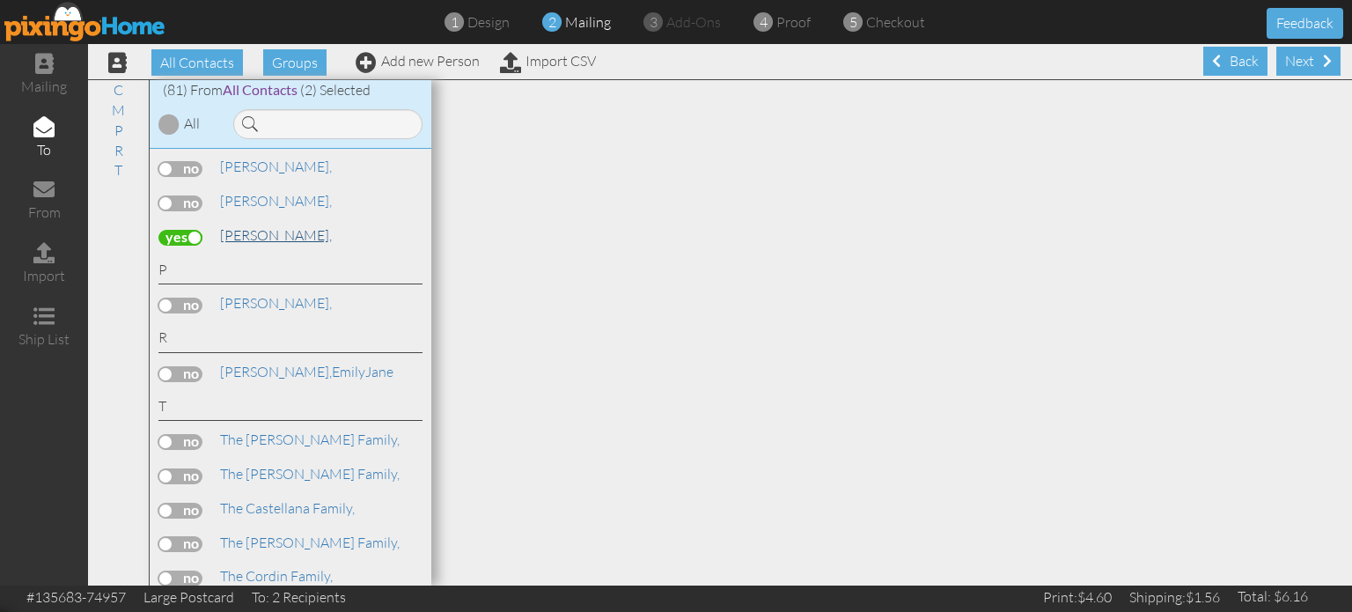
scroll to position [1174, 0]
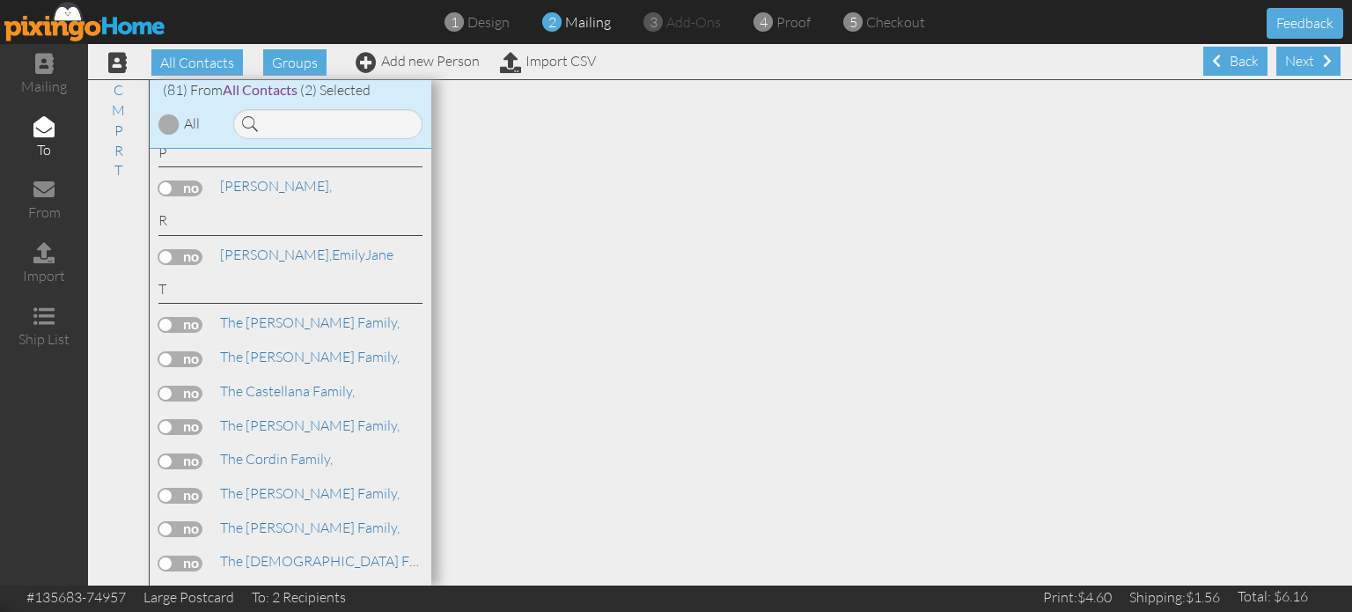
click at [170, 453] on label at bounding box center [180, 461] width 44 height 16
click at [0, 0] on input "checkbox" at bounding box center [0, 0] width 0 height 0
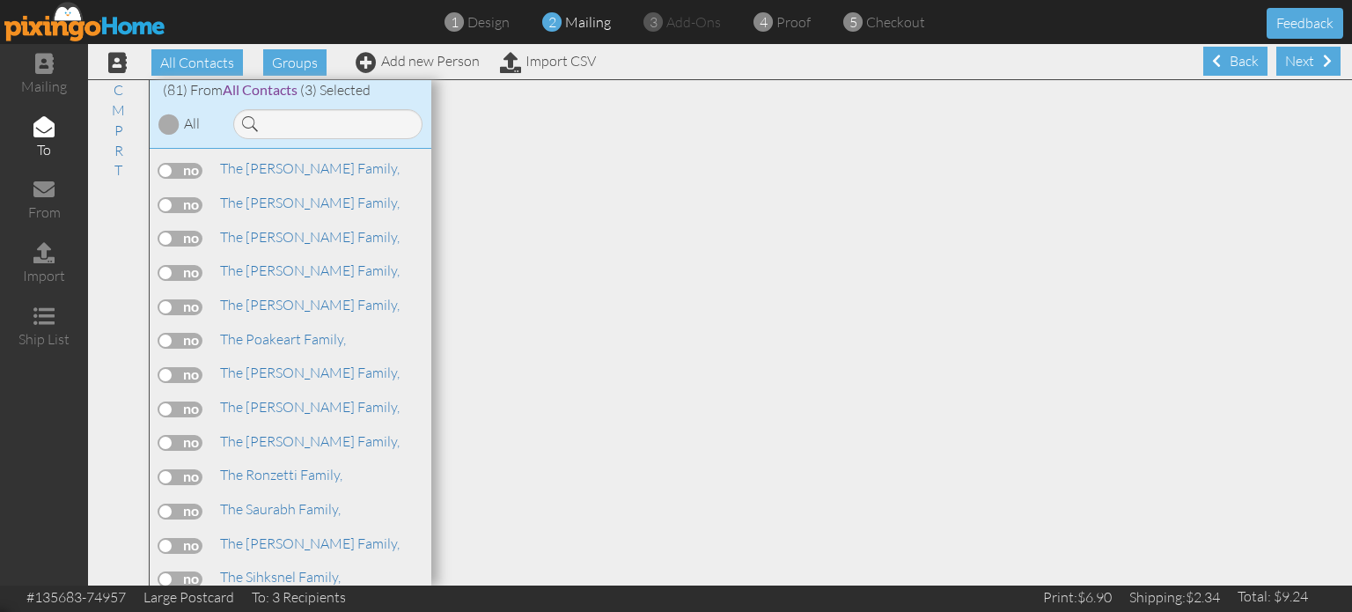
scroll to position [2458, 0]
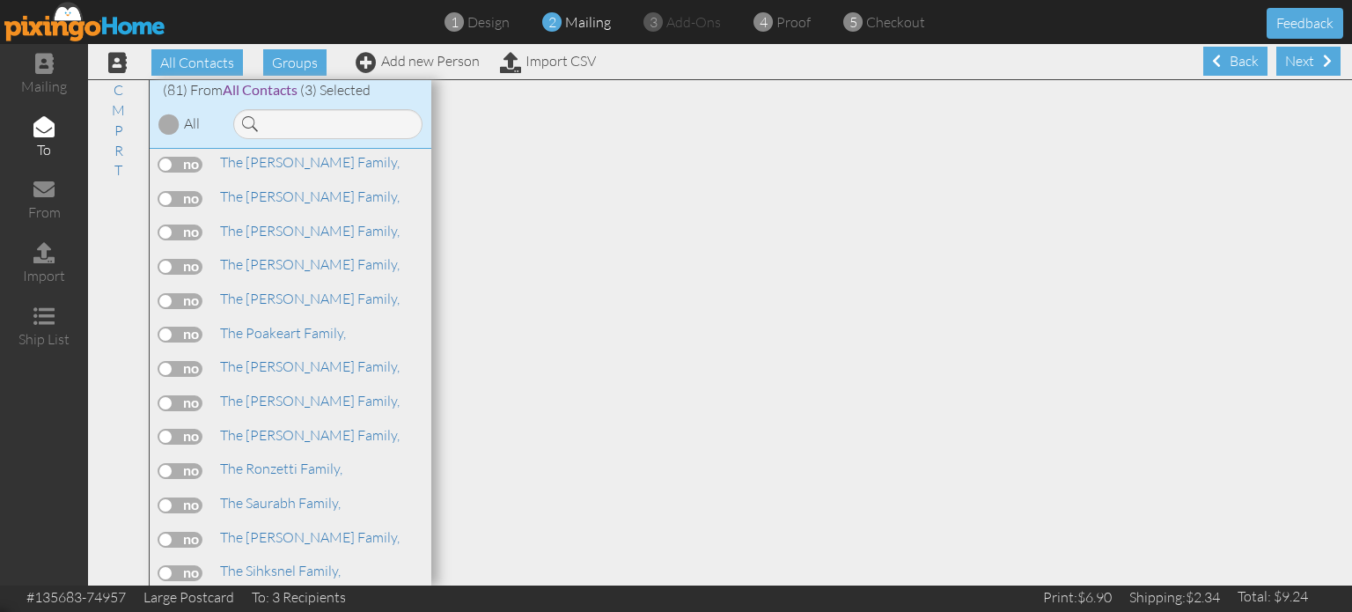
click at [166, 497] on label at bounding box center [180, 505] width 44 height 16
click at [0, 0] on input "checkbox" at bounding box center [0, 0] width 0 height 0
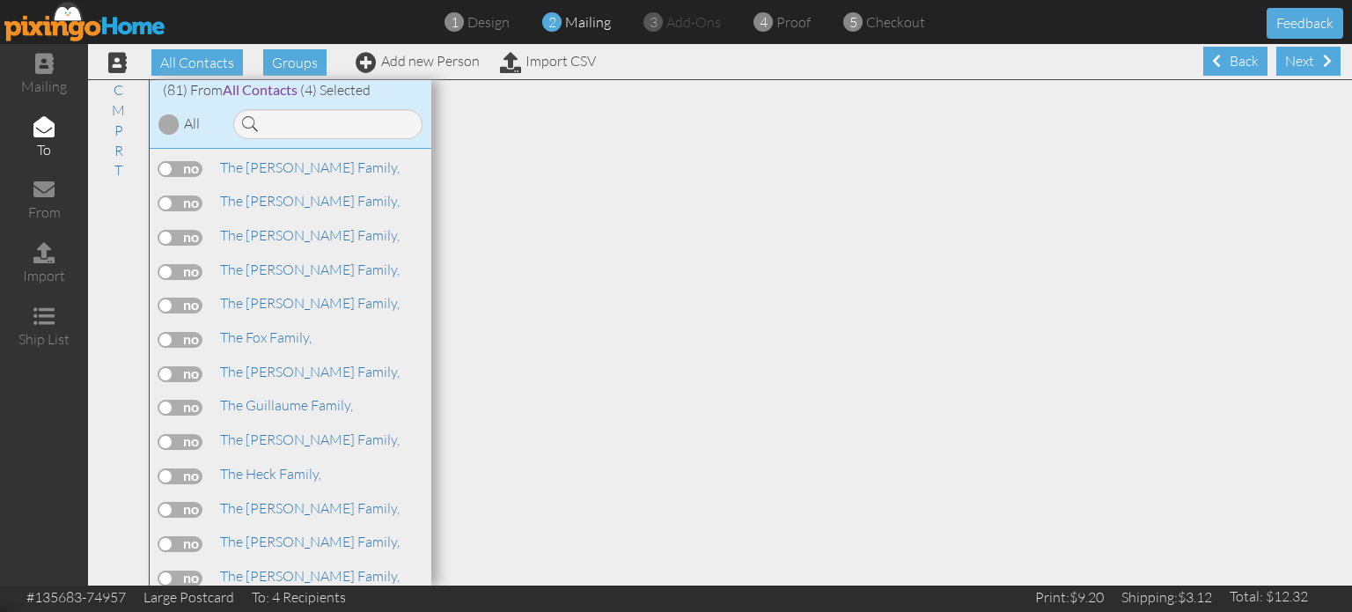
scroll to position [1754, 0]
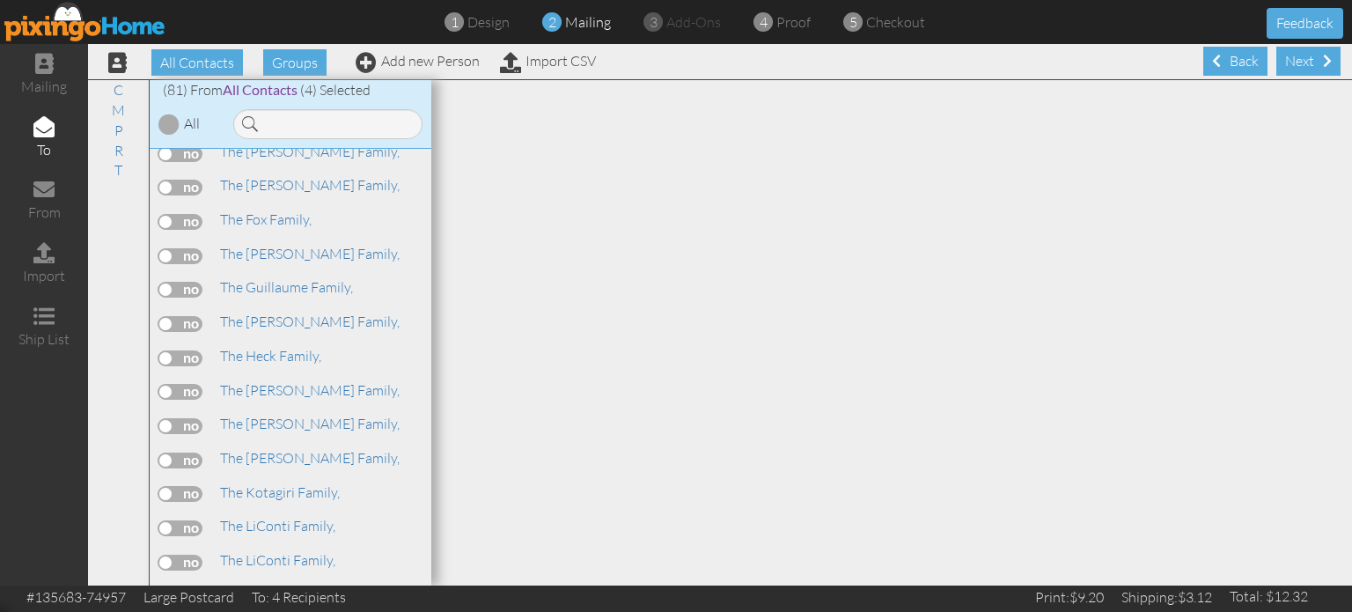
click at [162, 486] on label at bounding box center [180, 494] width 44 height 16
click at [0, 0] on input "checkbox" at bounding box center [0, 0] width 0 height 0
click at [1308, 63] on div "Next" at bounding box center [1309, 61] width 64 height 29
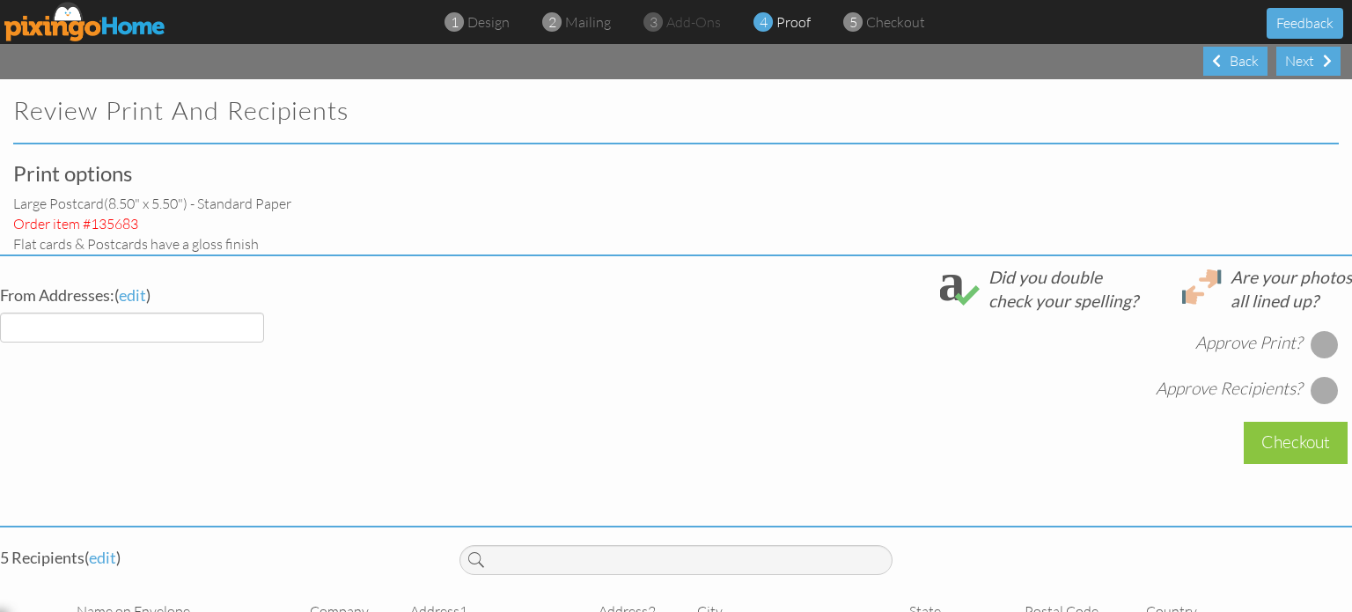
select select "object:954"
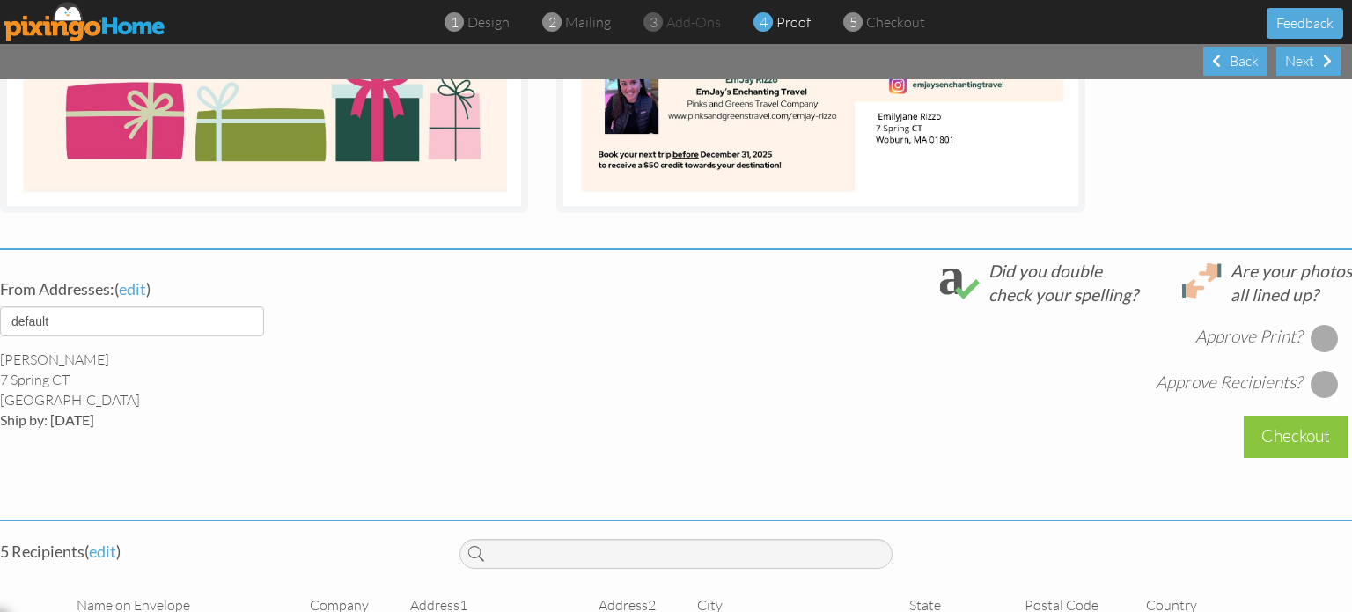
scroll to position [466, 0]
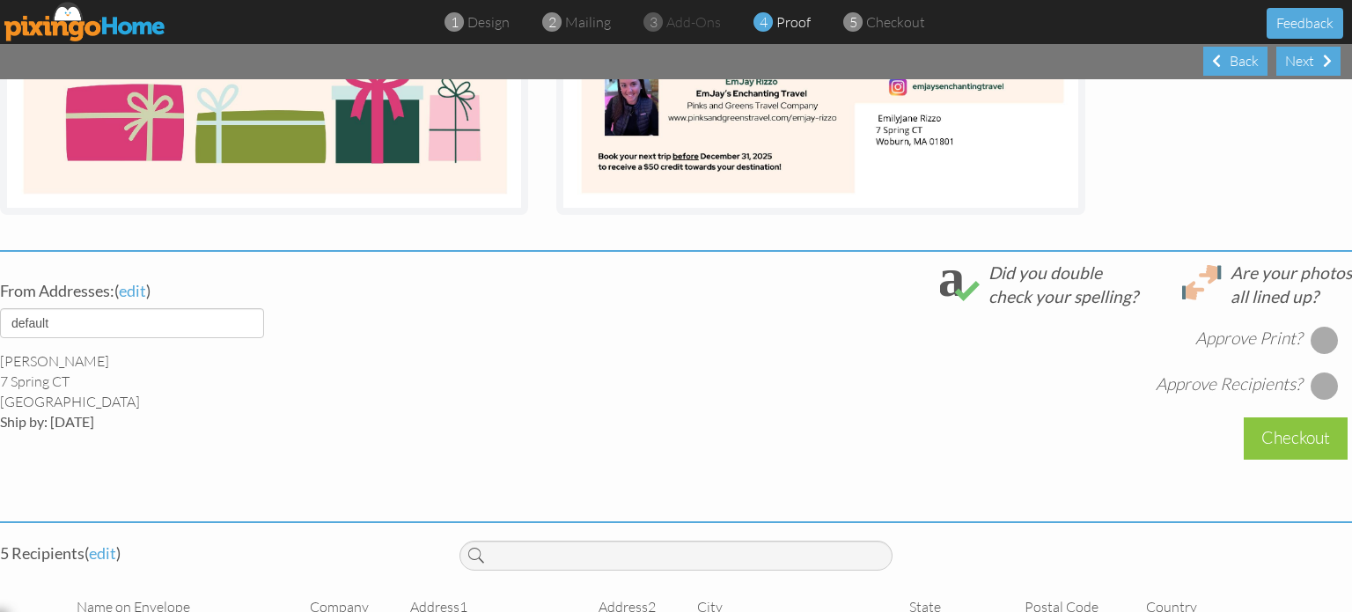
click at [1311, 344] on div at bounding box center [1325, 340] width 28 height 28
click at [1311, 386] on div at bounding box center [1325, 386] width 28 height 28
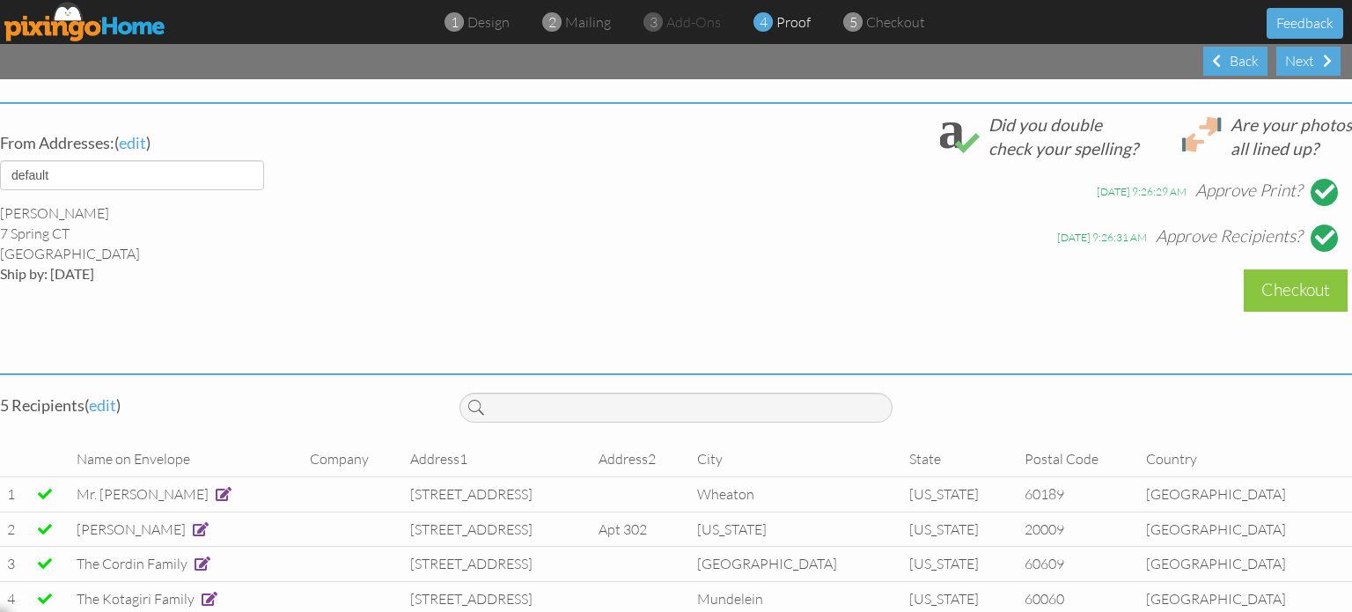
scroll to position [583, 0]
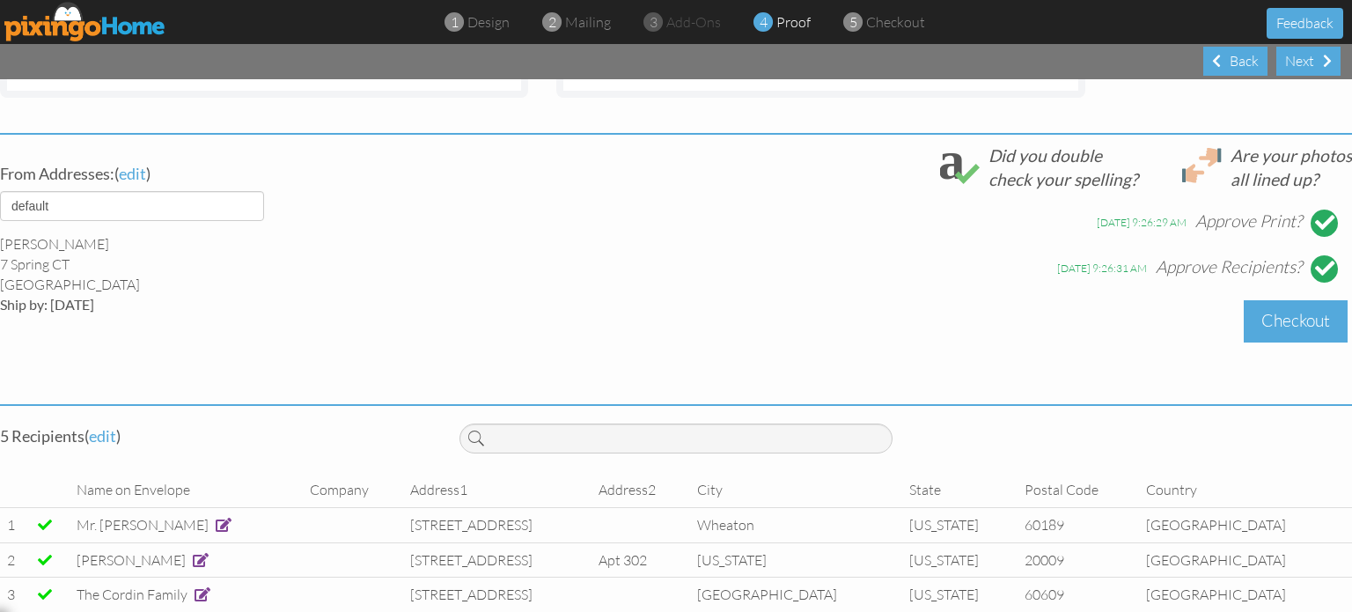
click at [1285, 315] on div "Checkout" at bounding box center [1296, 320] width 104 height 41
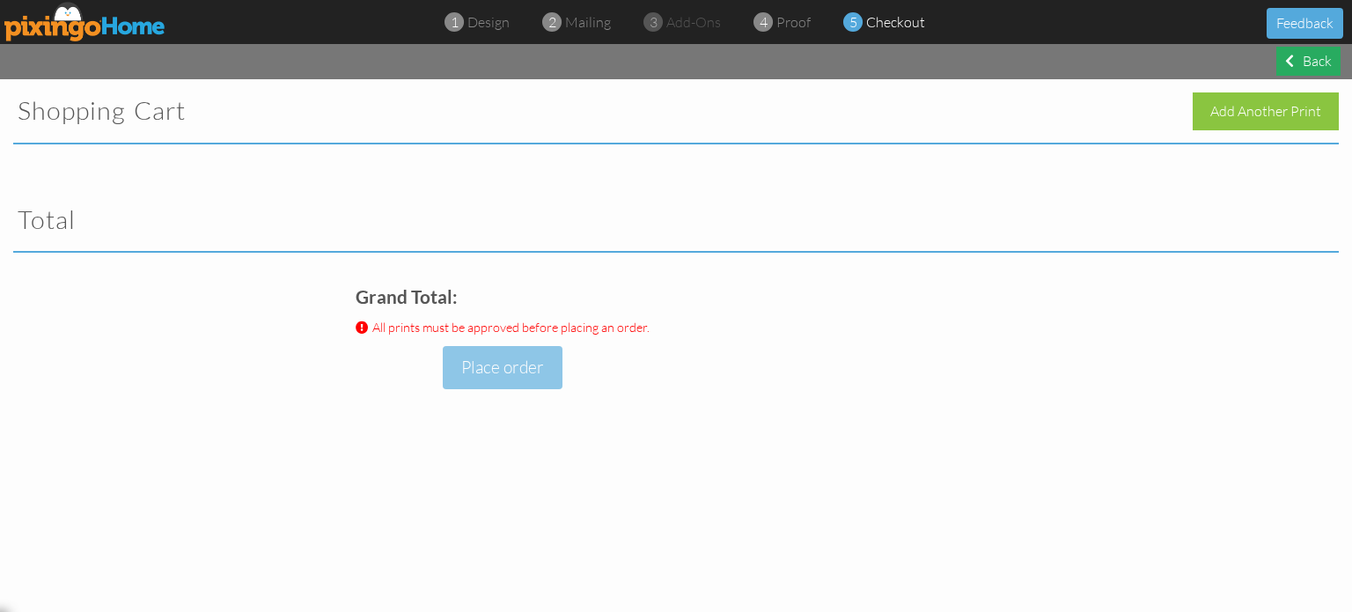
click at [1305, 66] on div "Back" at bounding box center [1309, 61] width 64 height 29
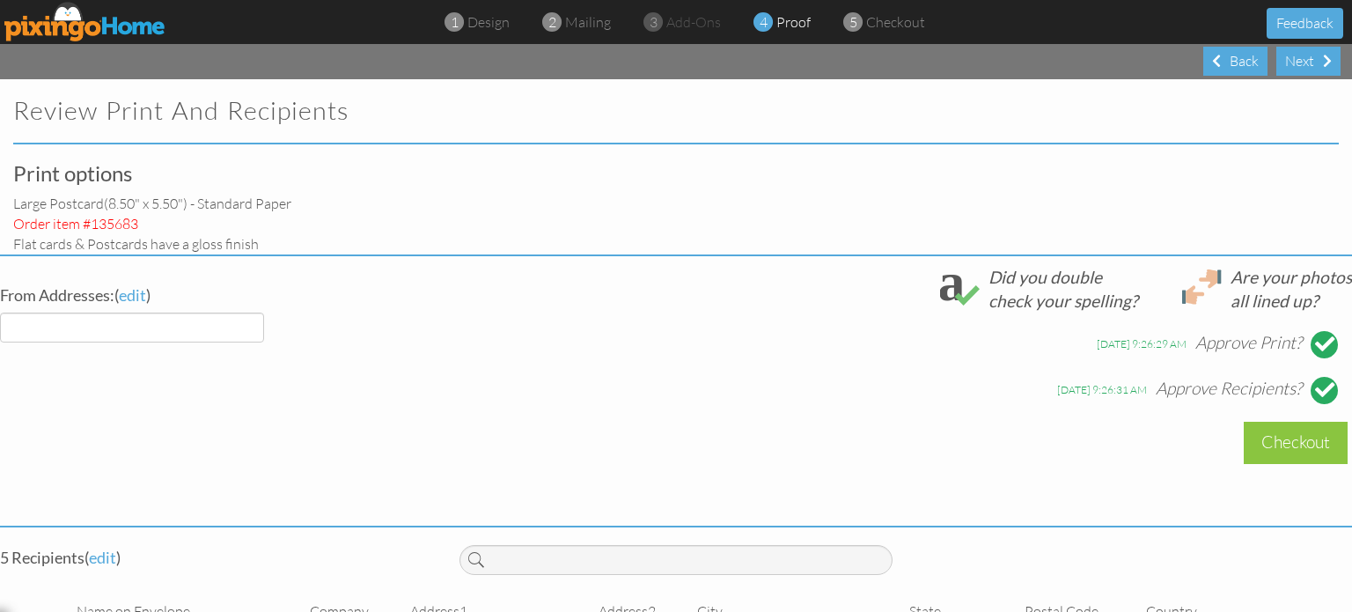
select select "object:1023"
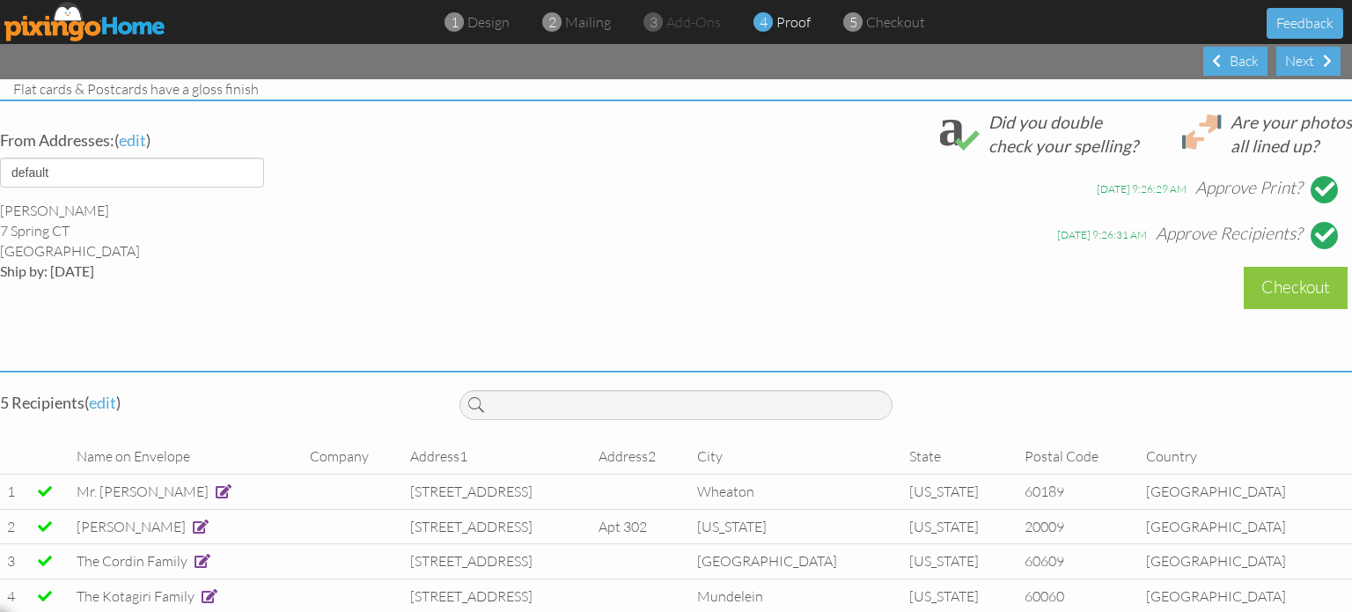
scroll to position [122, 0]
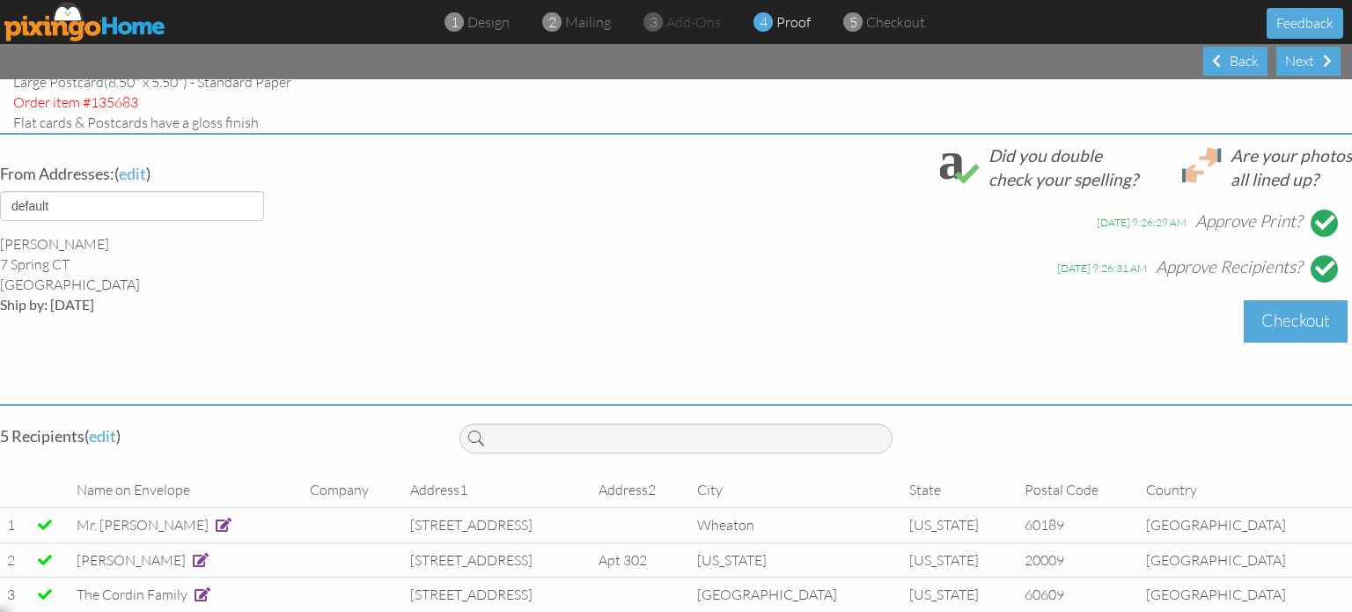
click at [1287, 313] on div "Checkout" at bounding box center [1296, 320] width 104 height 41
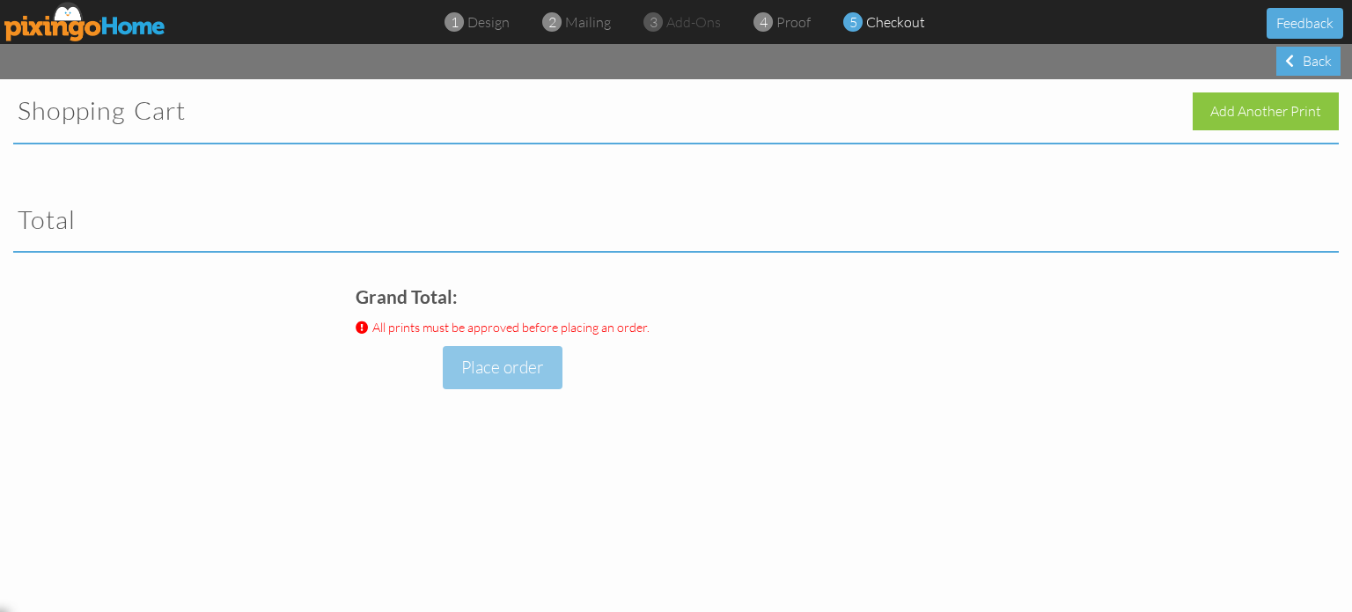
click at [504, 327] on span "All prints must be approved before placing an order." at bounding box center [510, 327] width 277 height 16
click at [1309, 63] on div "Back" at bounding box center [1309, 61] width 64 height 29
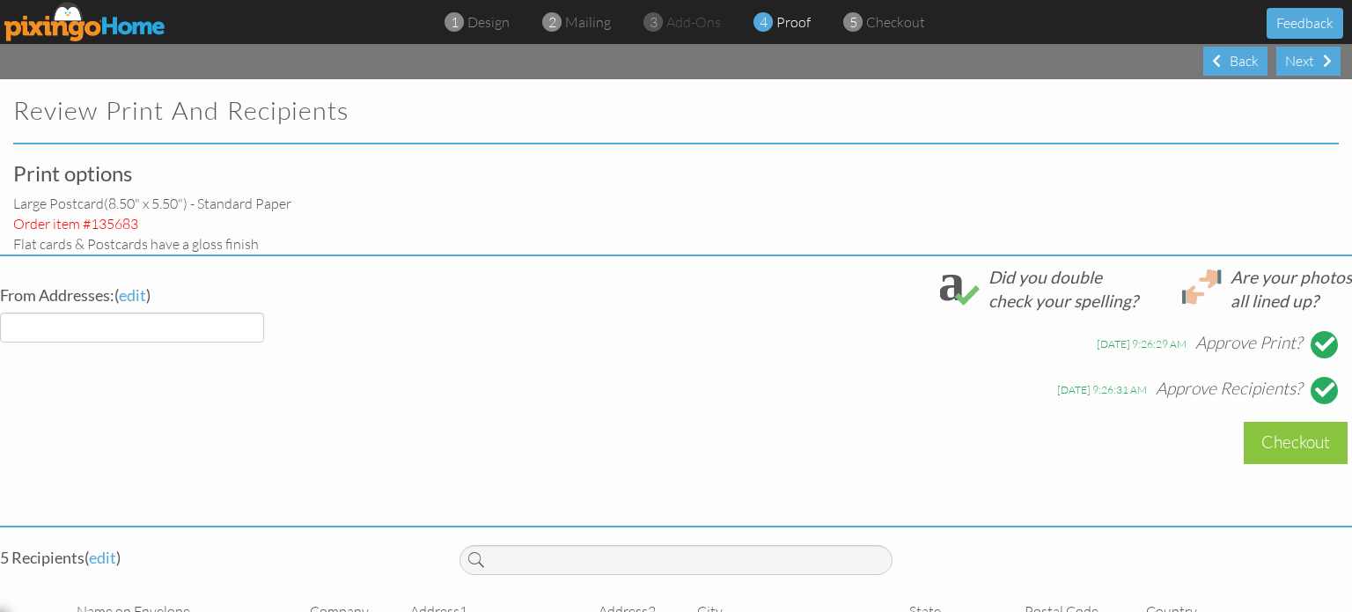
select select "object:1063"
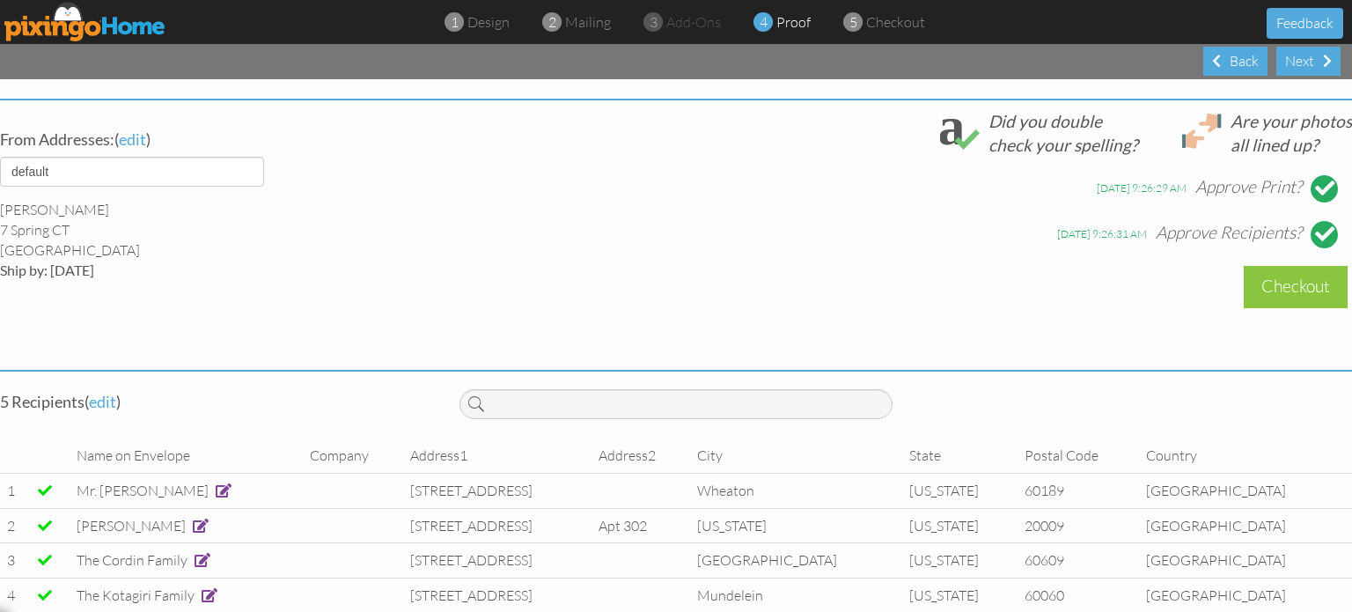
scroll to position [583, 0]
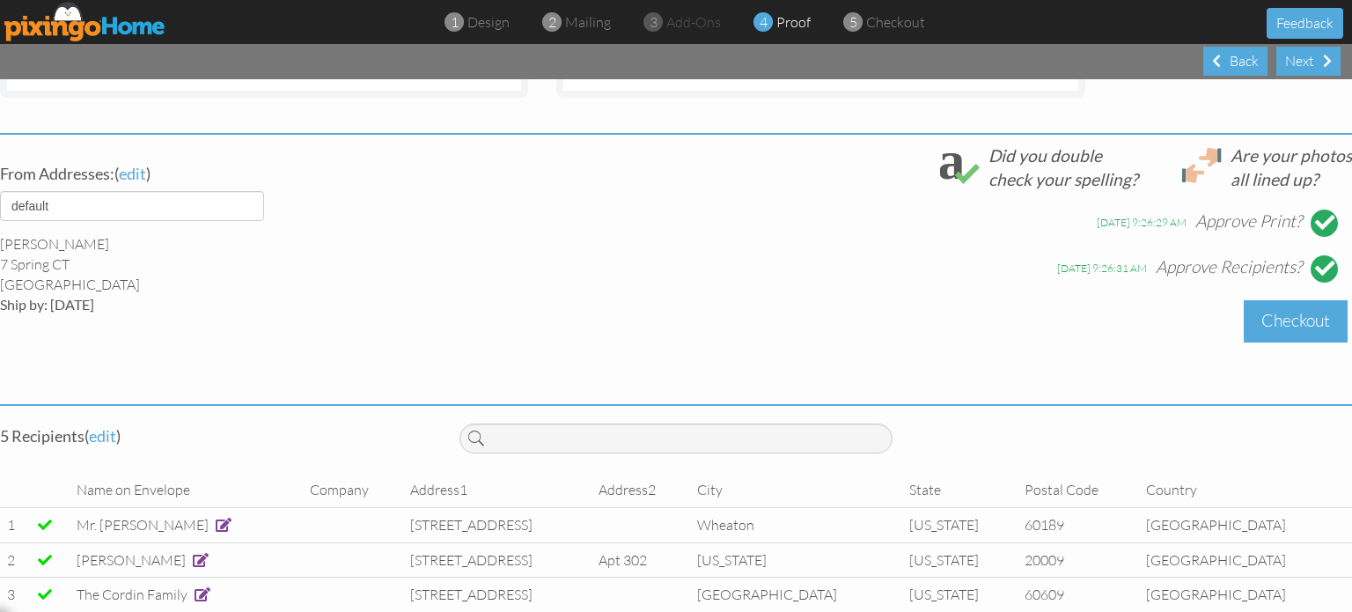
click at [1286, 327] on div "Checkout" at bounding box center [1296, 320] width 104 height 41
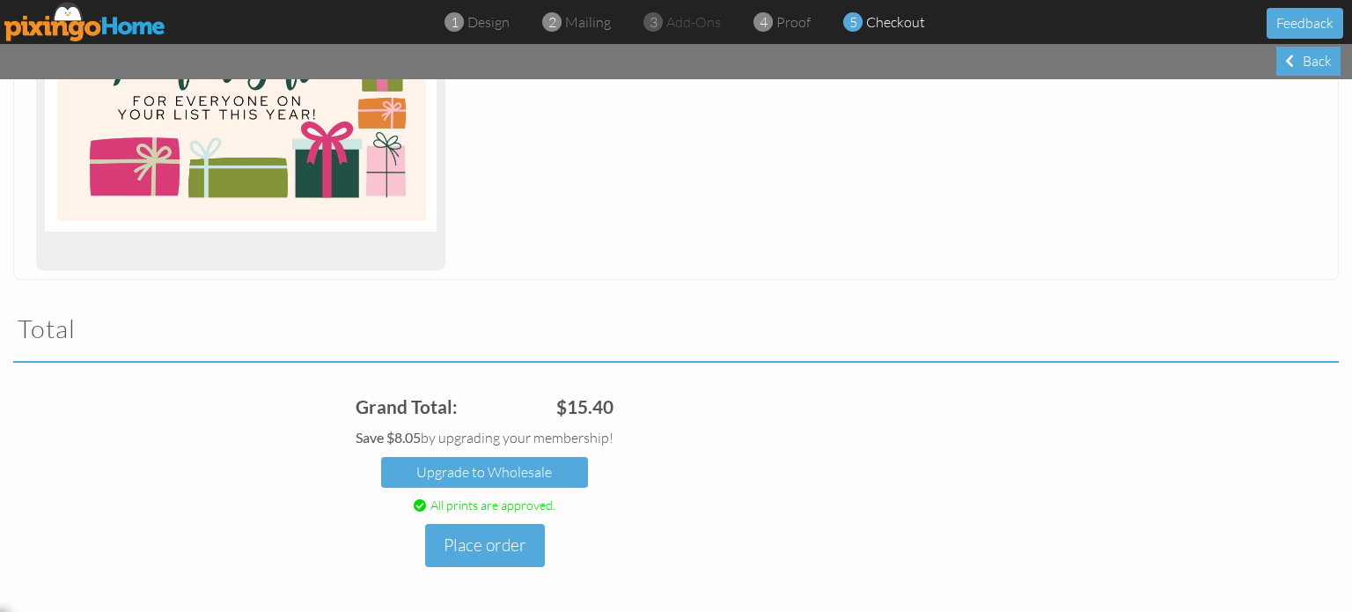
scroll to position [409, 0]
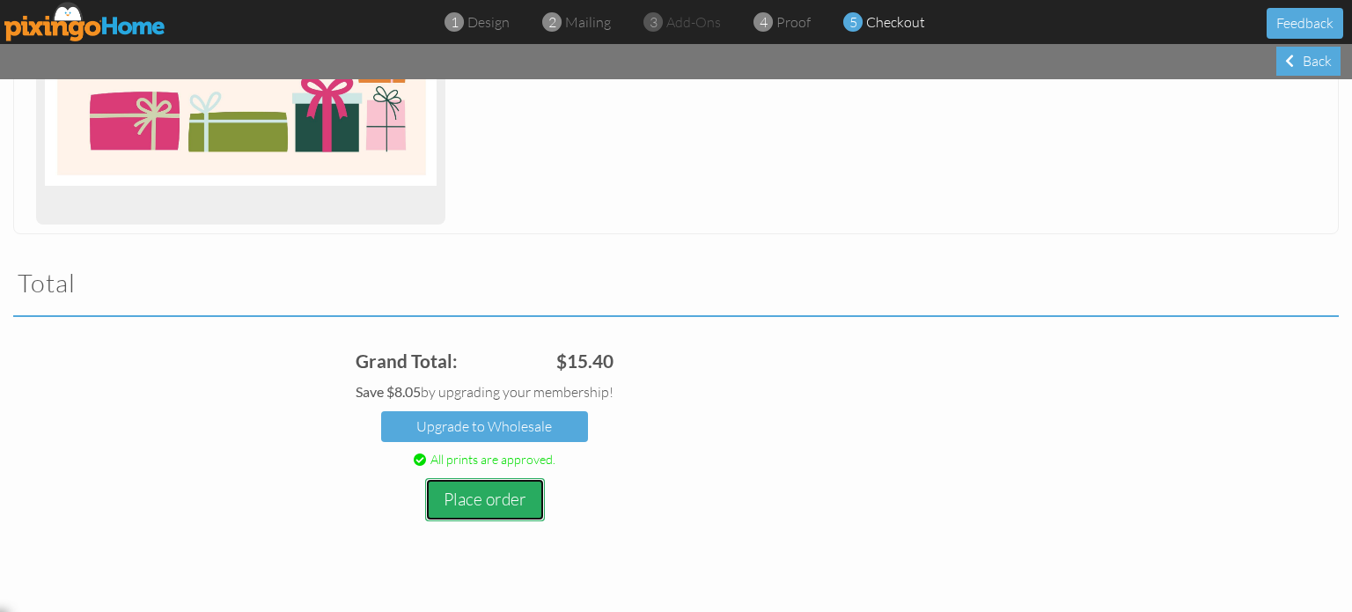
click at [486, 500] on button "Place order" at bounding box center [485, 499] width 120 height 43
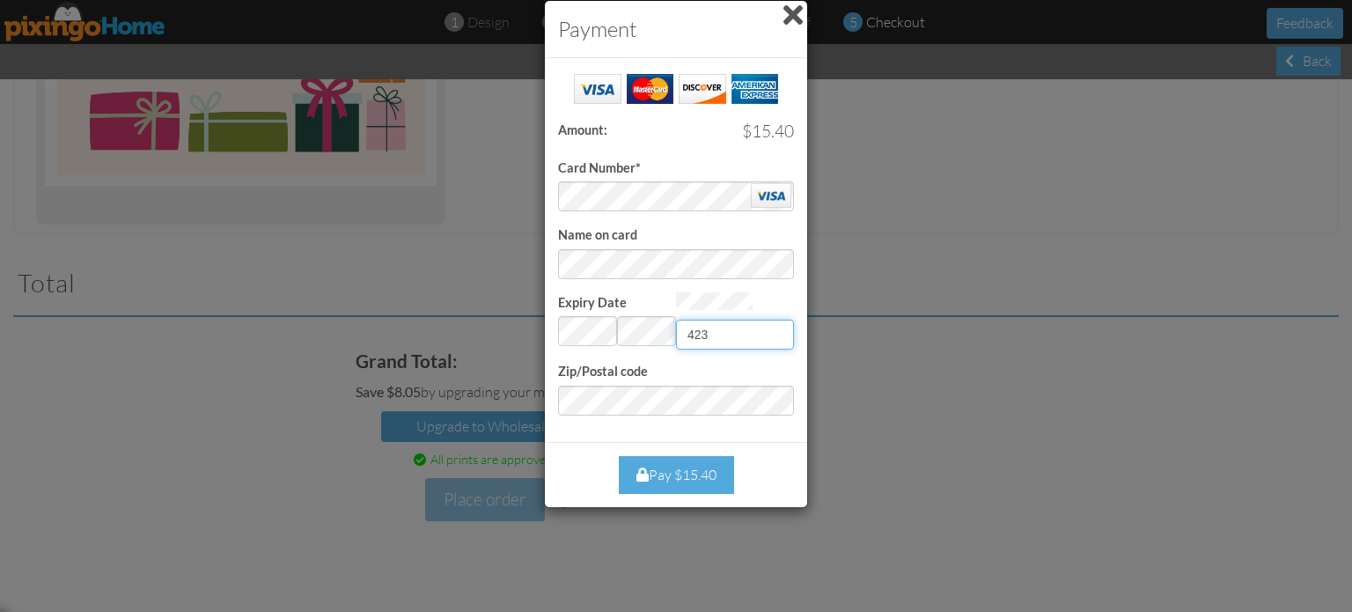
type input "423"
click at [703, 469] on div "Pay $15.40" at bounding box center [676, 475] width 115 height 38
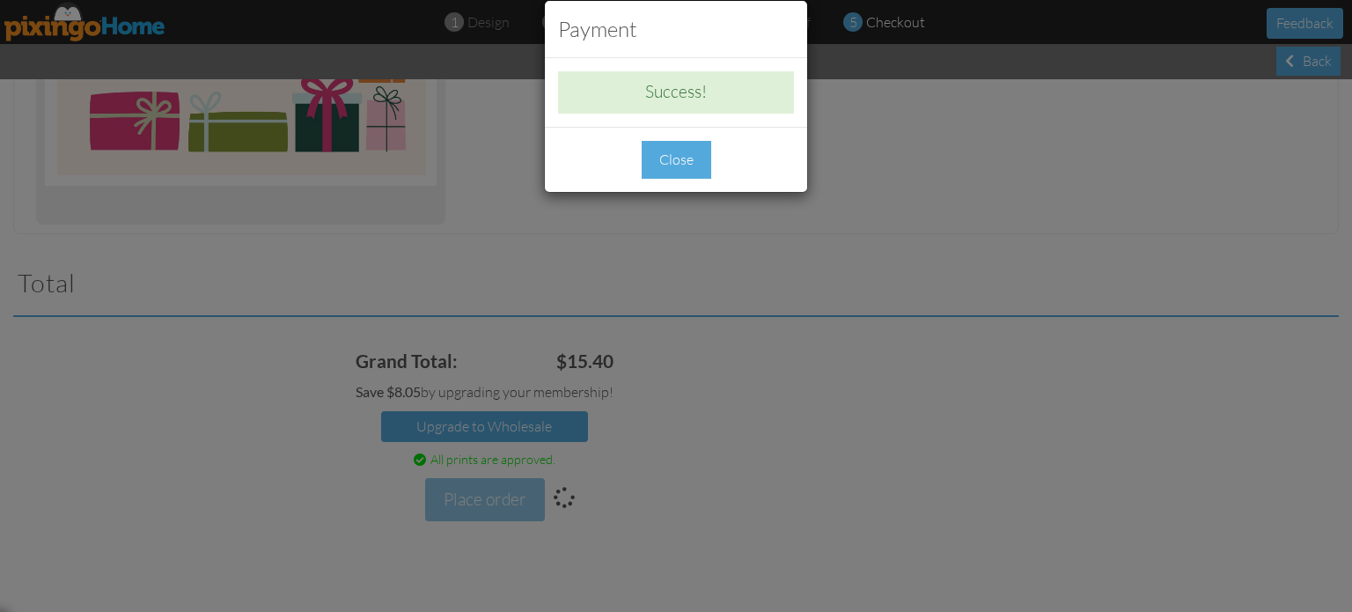
click at [668, 160] on div "Close" at bounding box center [677, 160] width 70 height 38
